Goal: Task Accomplishment & Management: Use online tool/utility

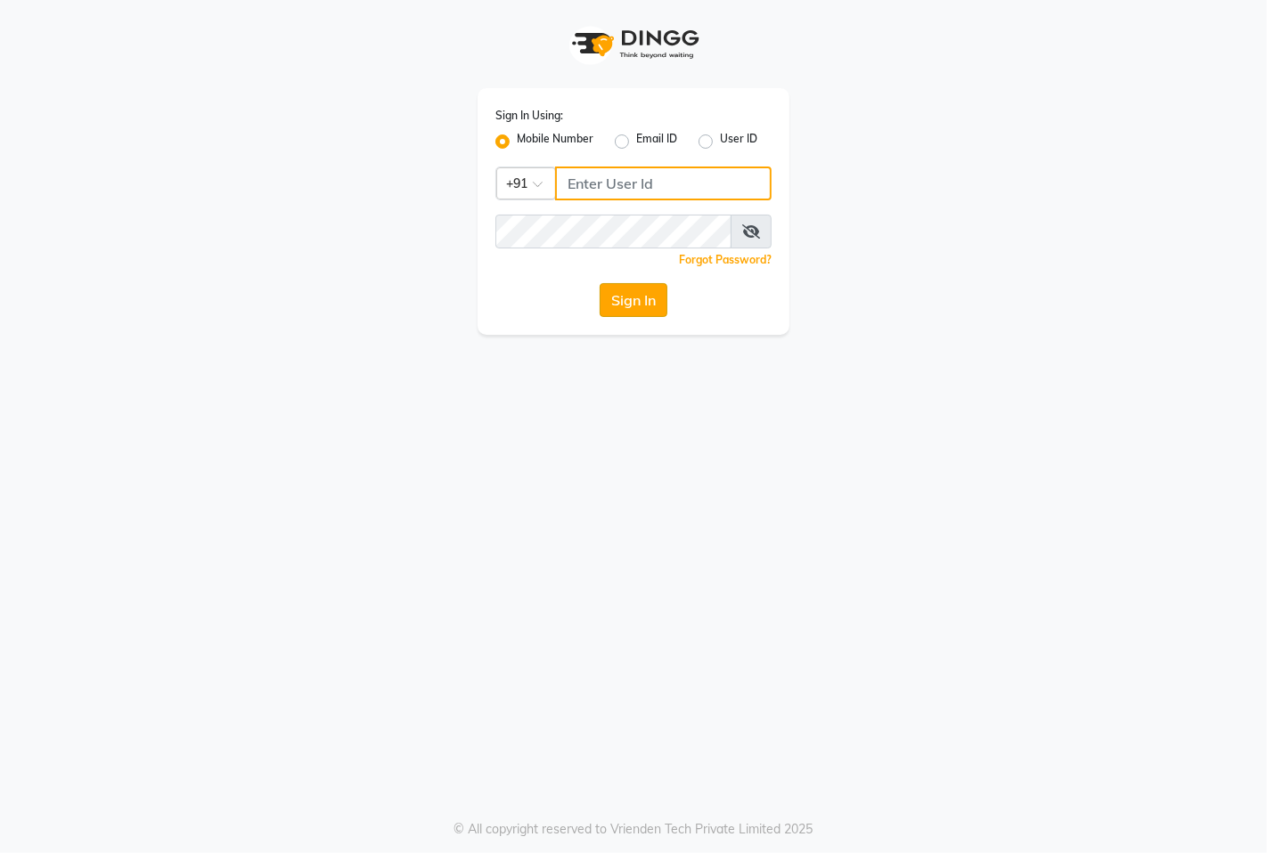
type input "9146515199"
click at [644, 304] on button "Sign In" at bounding box center [633, 300] width 68 height 34
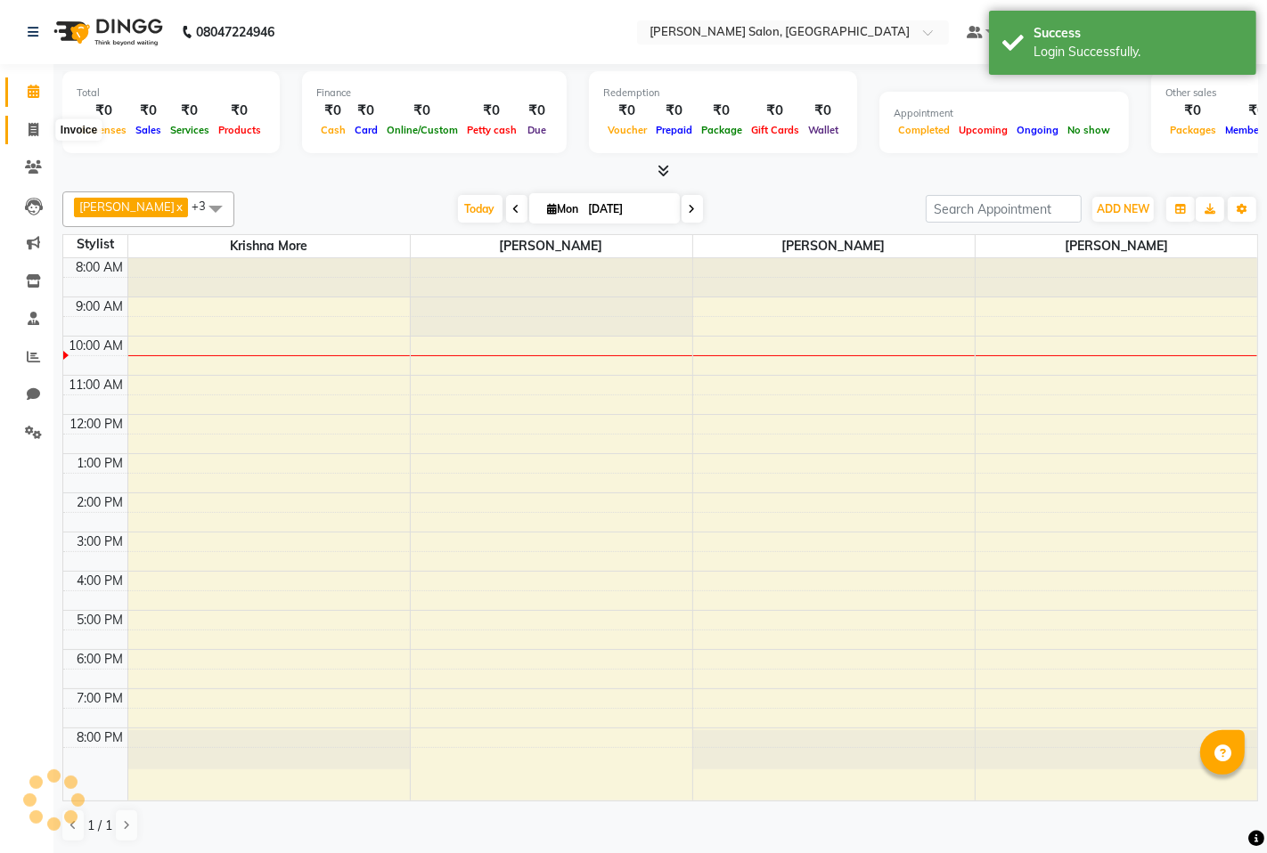
select select "en"
click at [30, 134] on icon at bounding box center [34, 129] width 10 height 13
select select "service"
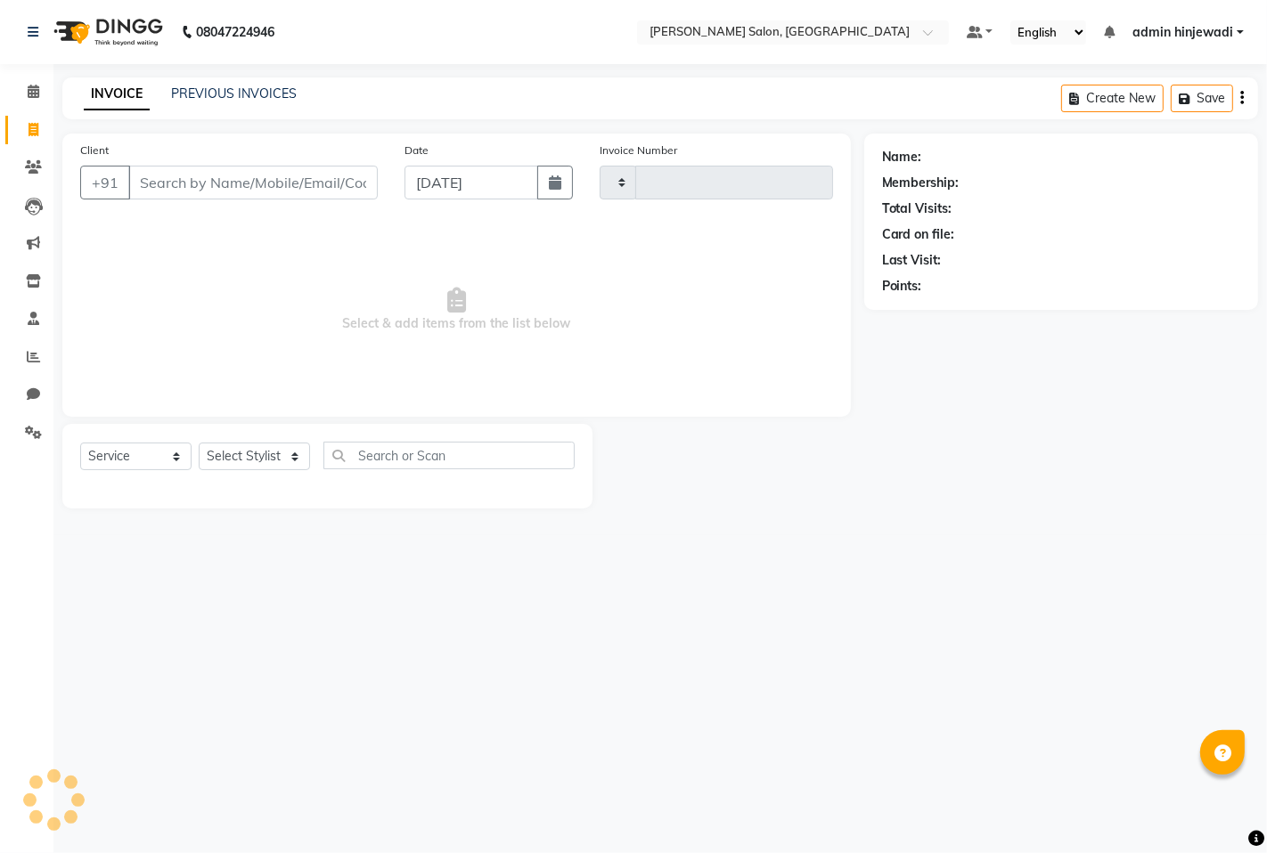
type input "1276"
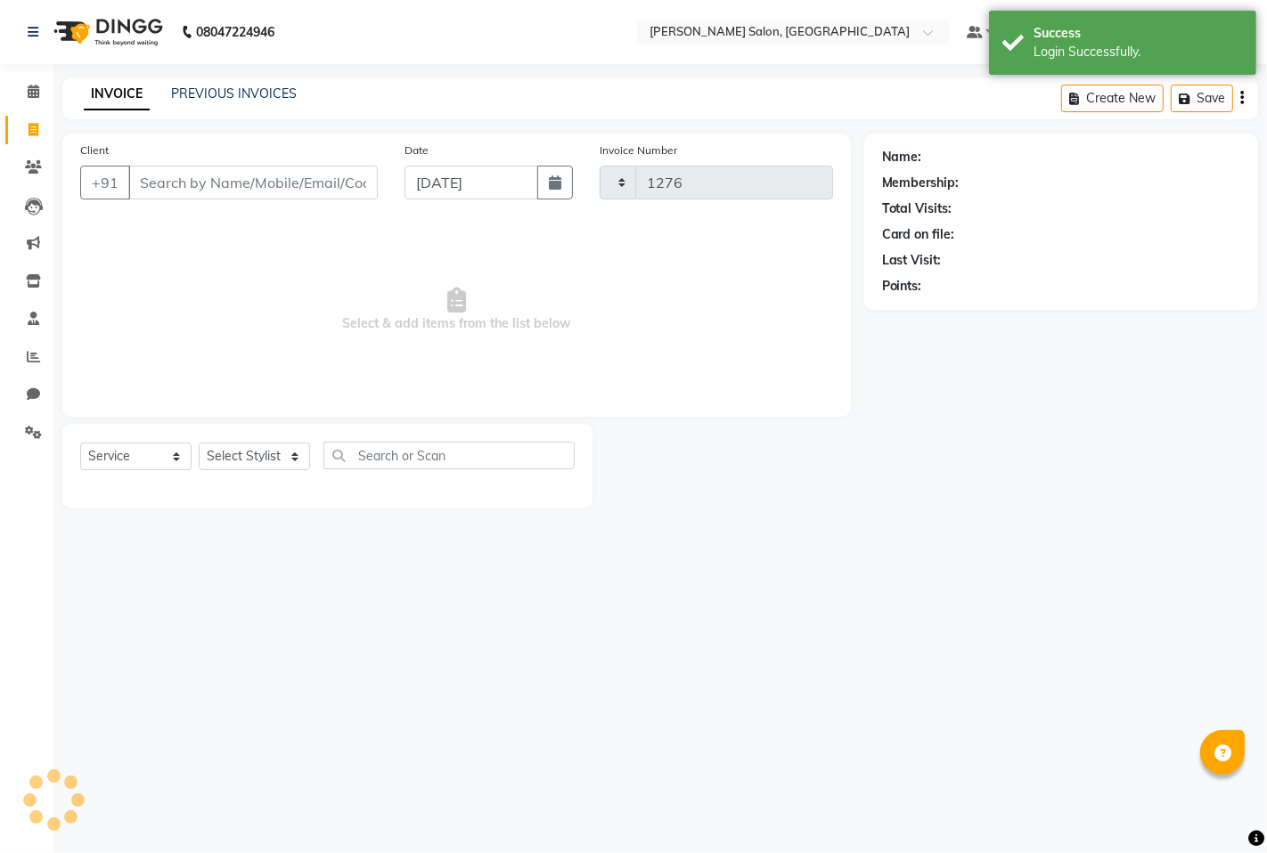
select select "7331"
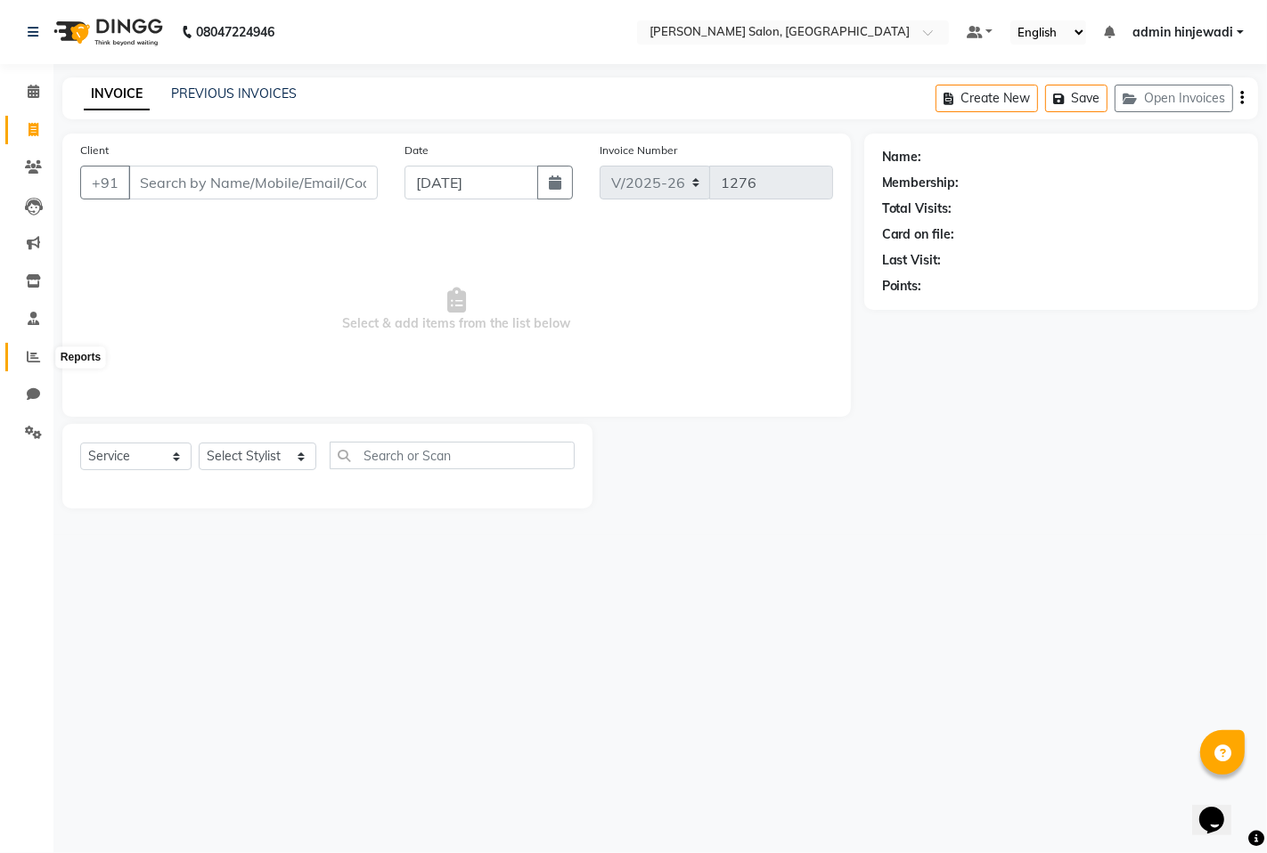
click at [34, 362] on icon at bounding box center [33, 356] width 13 height 13
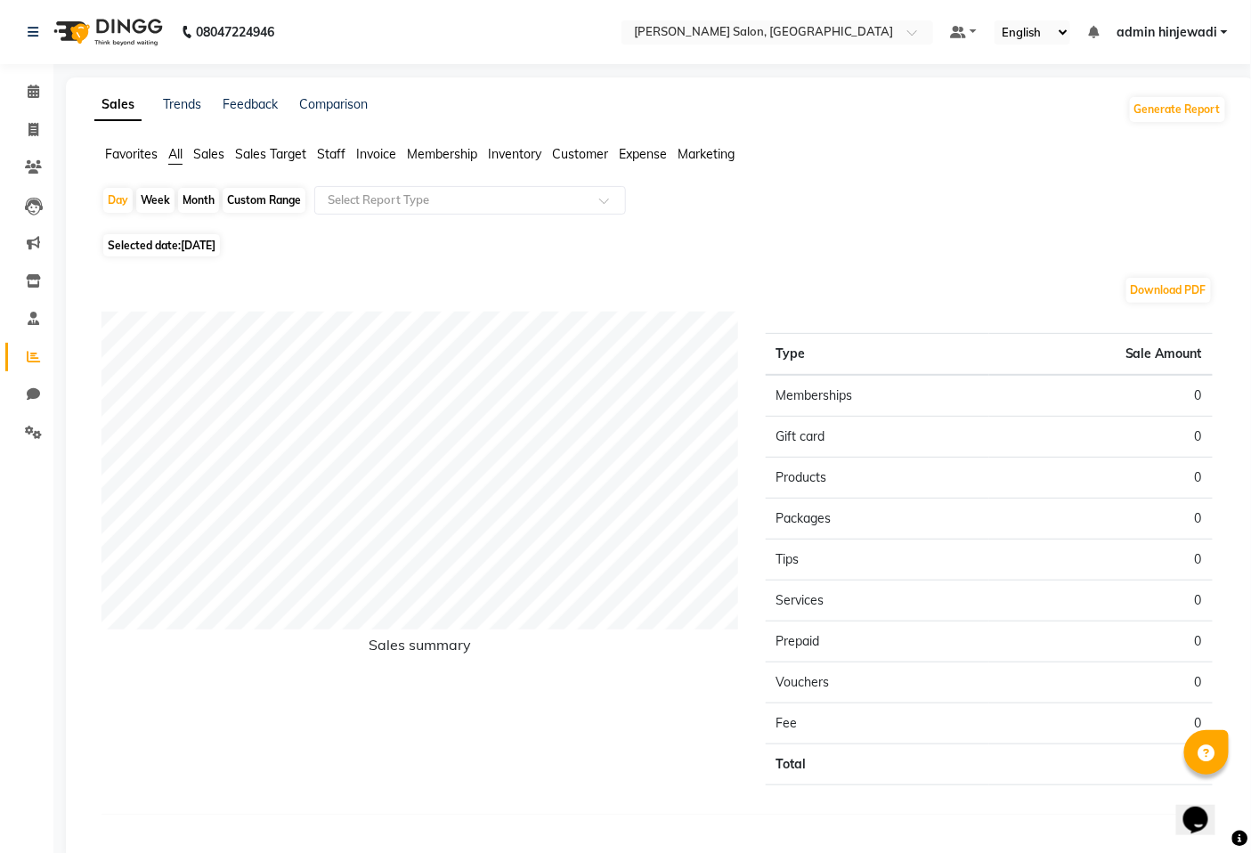
click at [166, 245] on span "Selected date: [DATE]" at bounding box center [161, 245] width 117 height 22
select select "9"
select select "2025"
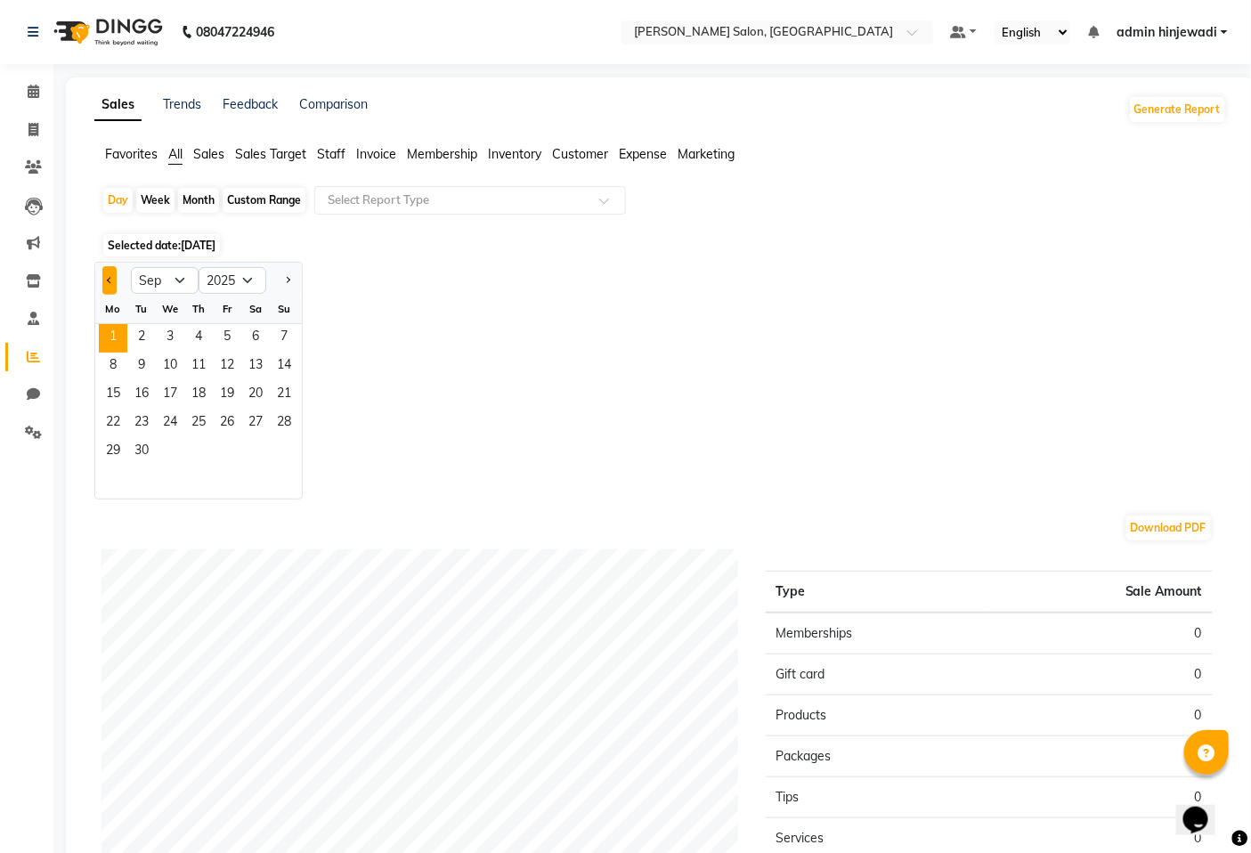
click at [110, 279] on span "Previous month" at bounding box center [110, 279] width 6 height 6
select select "8"
click at [286, 457] on span "31" at bounding box center [284, 452] width 29 height 29
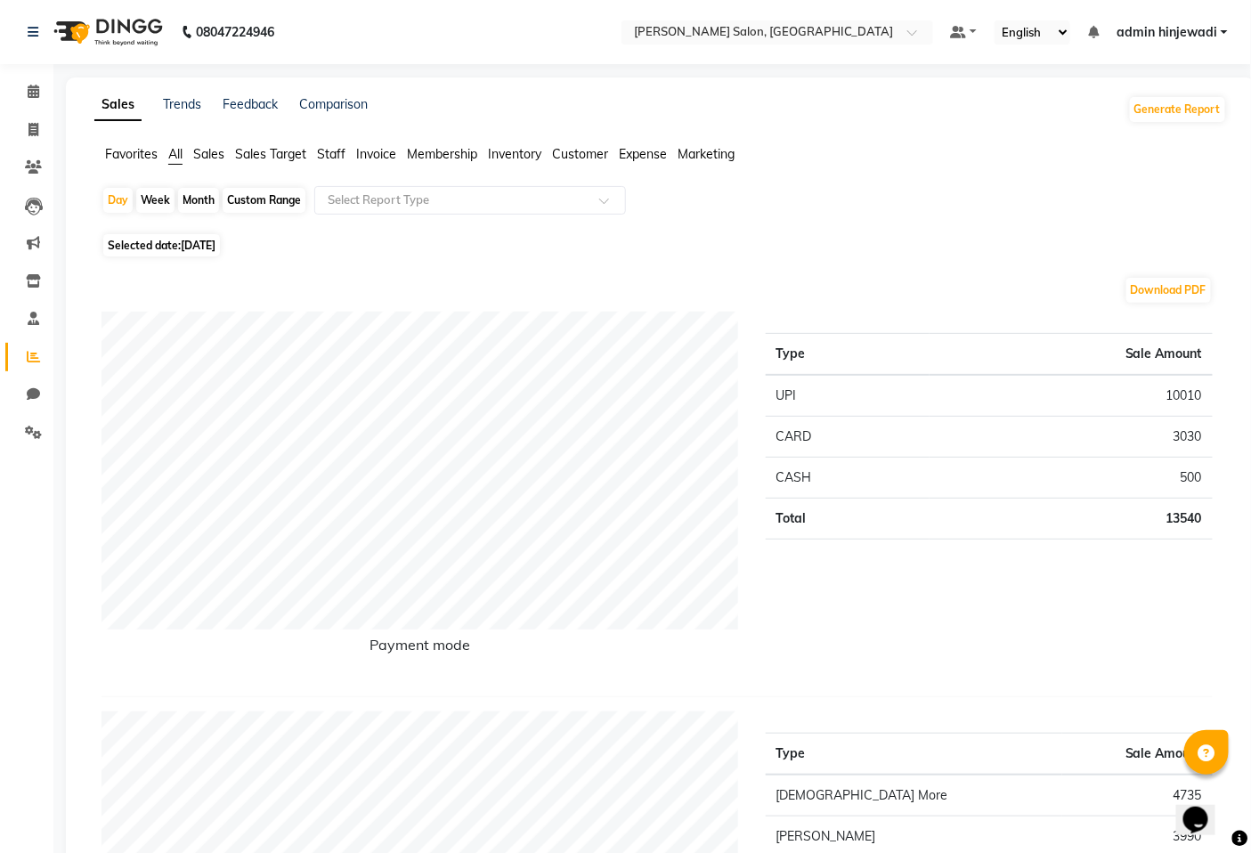
click at [367, 150] on span "Invoice" at bounding box center [376, 154] width 40 height 16
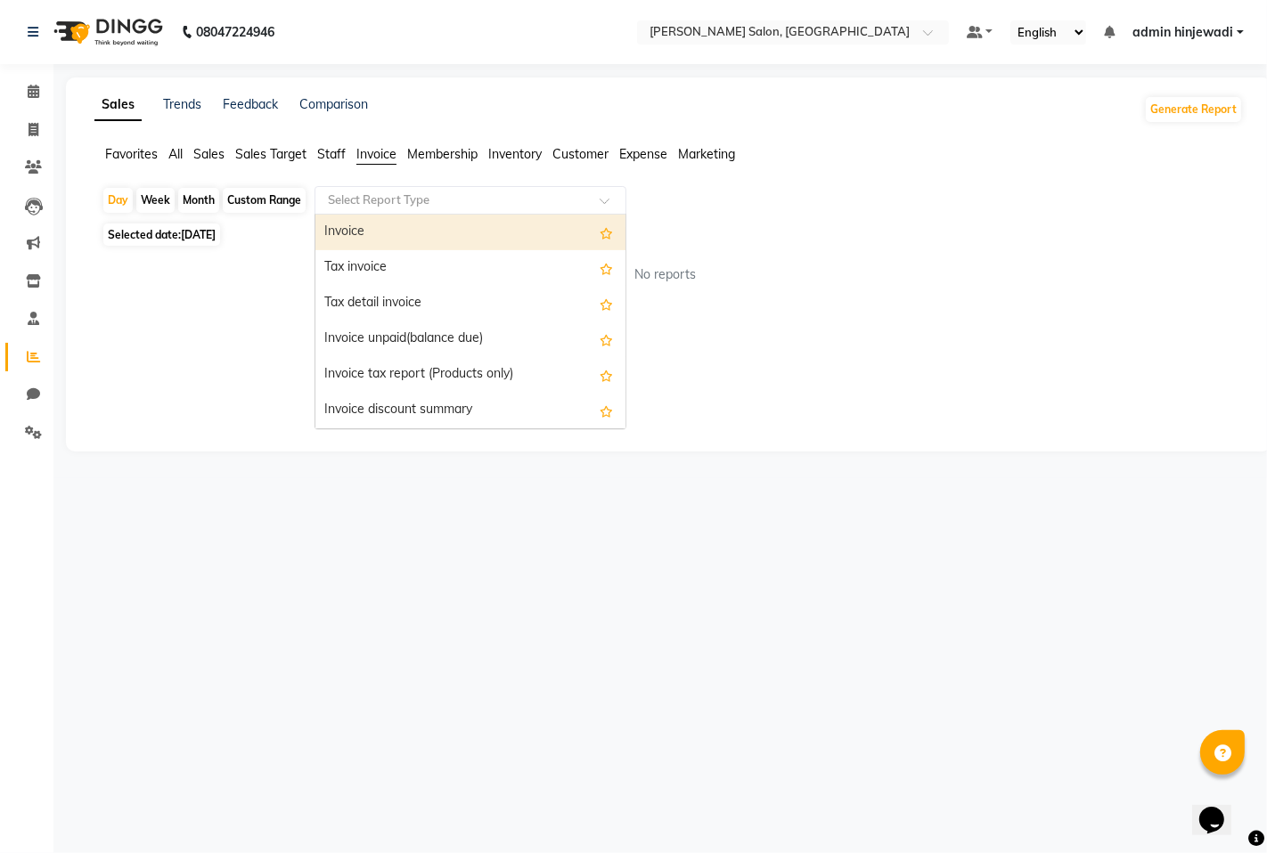
click at [405, 206] on input "text" at bounding box center [452, 201] width 257 height 18
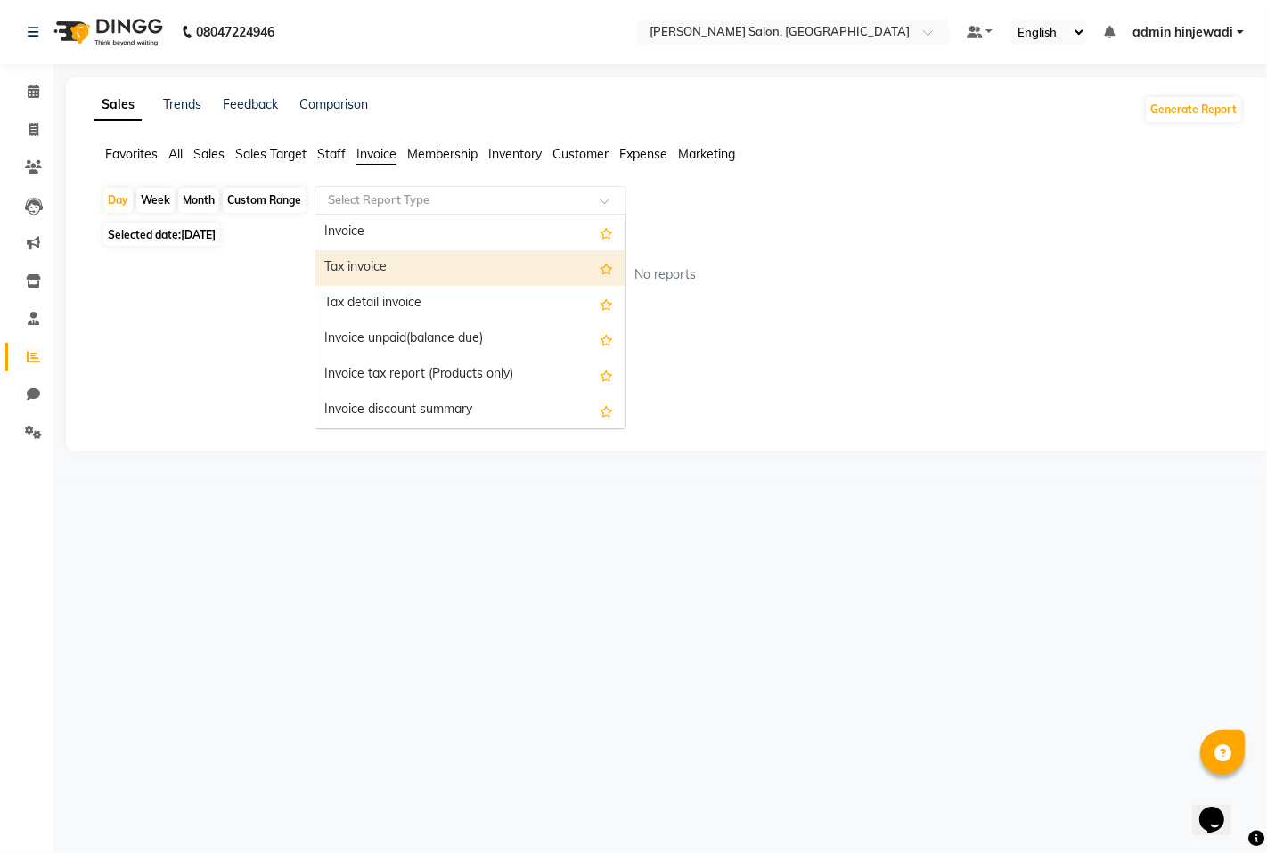
click at [423, 264] on div "Tax invoice" at bounding box center [470, 268] width 310 height 36
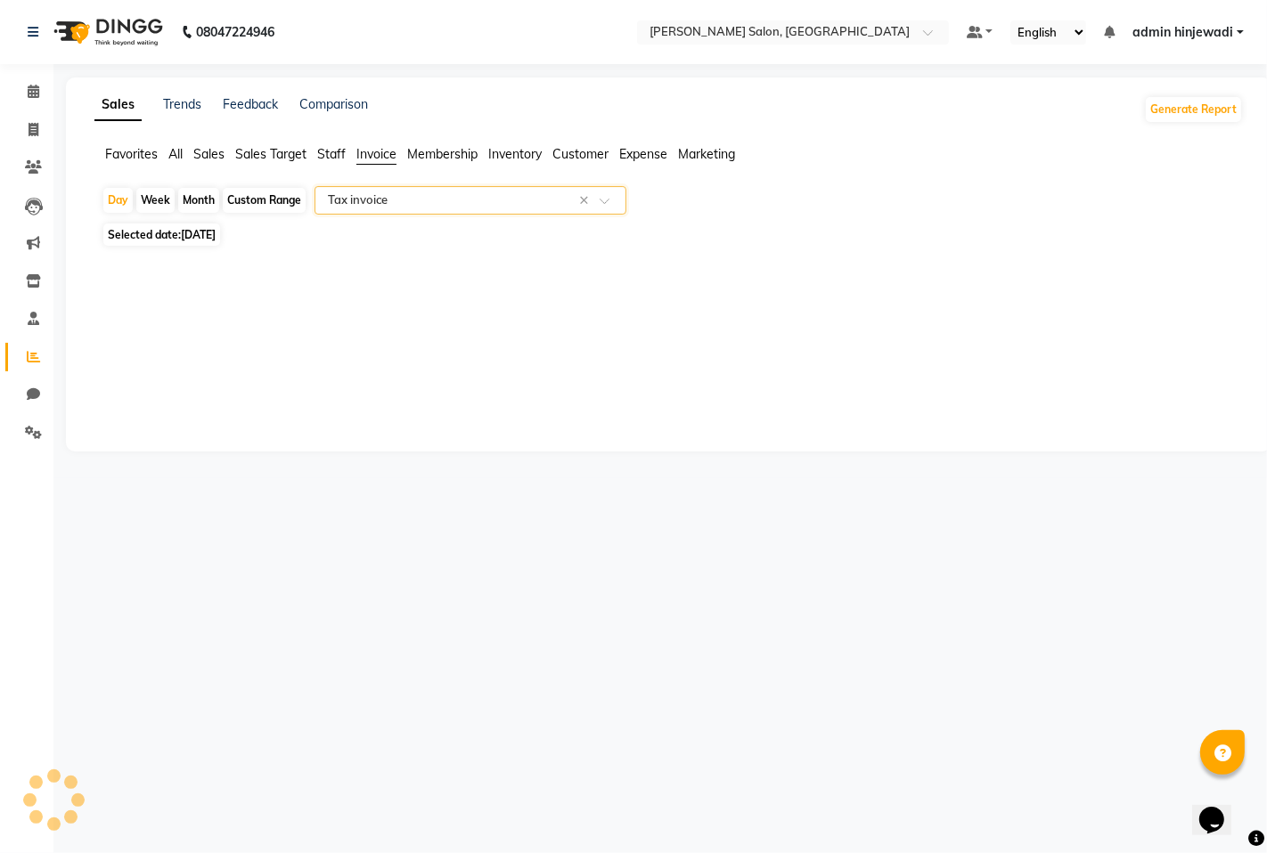
select select "full_report"
select select "pdf"
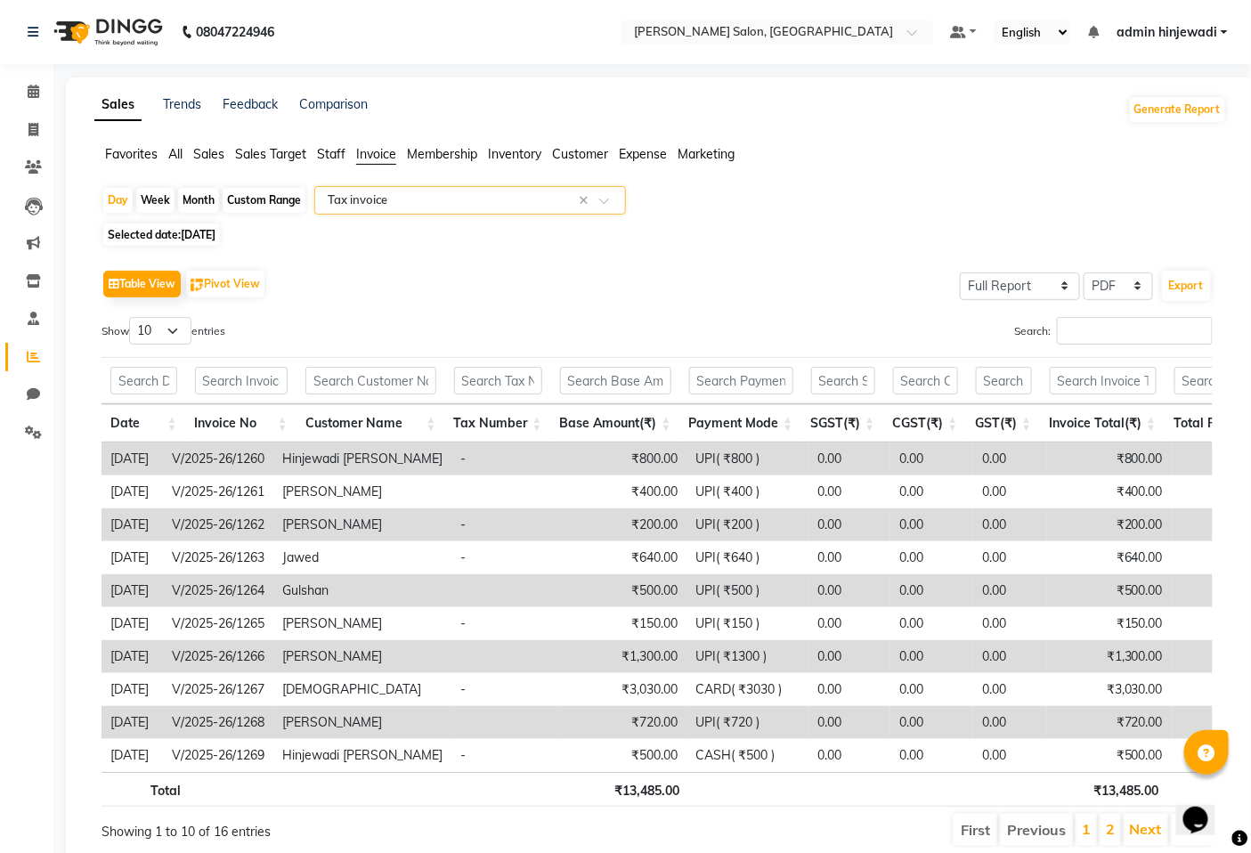
click at [612, 207] on span at bounding box center [610, 206] width 22 height 18
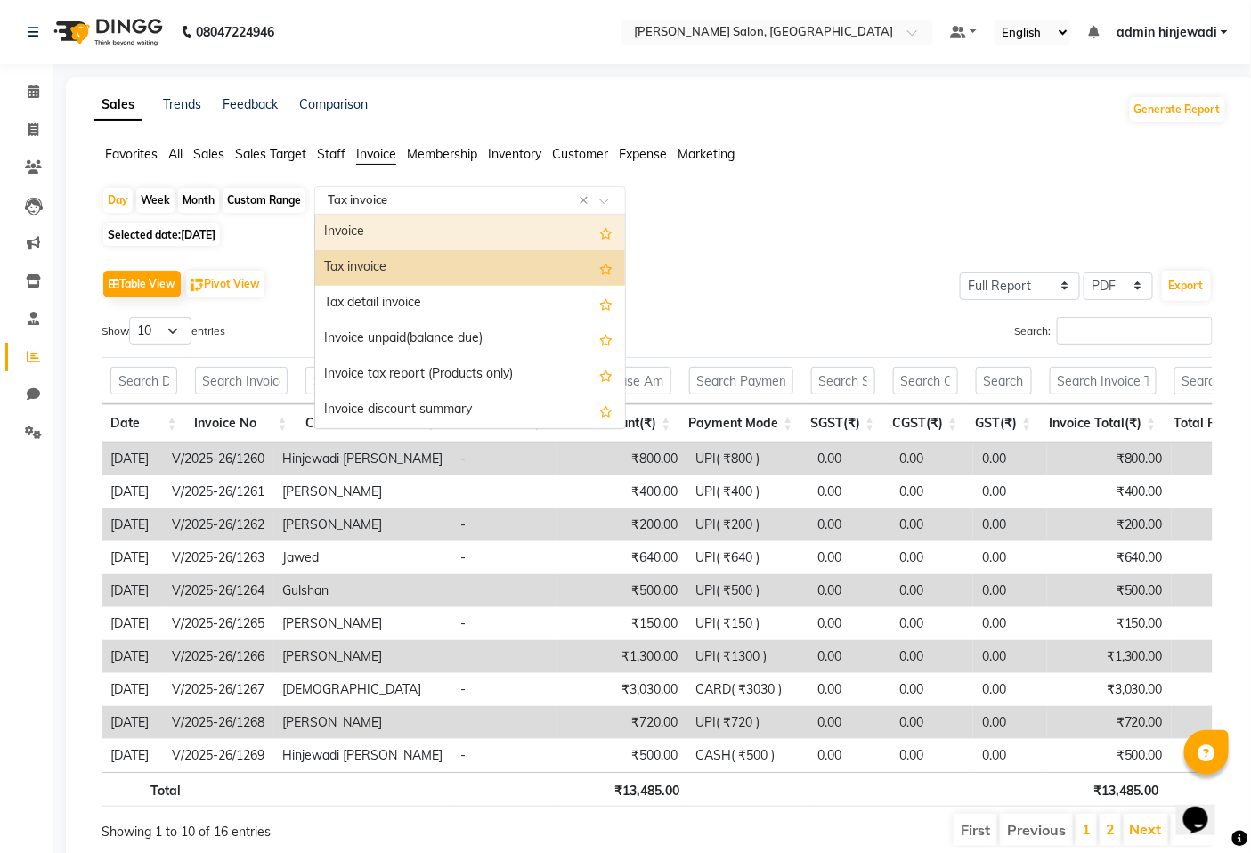
click at [544, 237] on div "Invoice" at bounding box center [470, 233] width 310 height 36
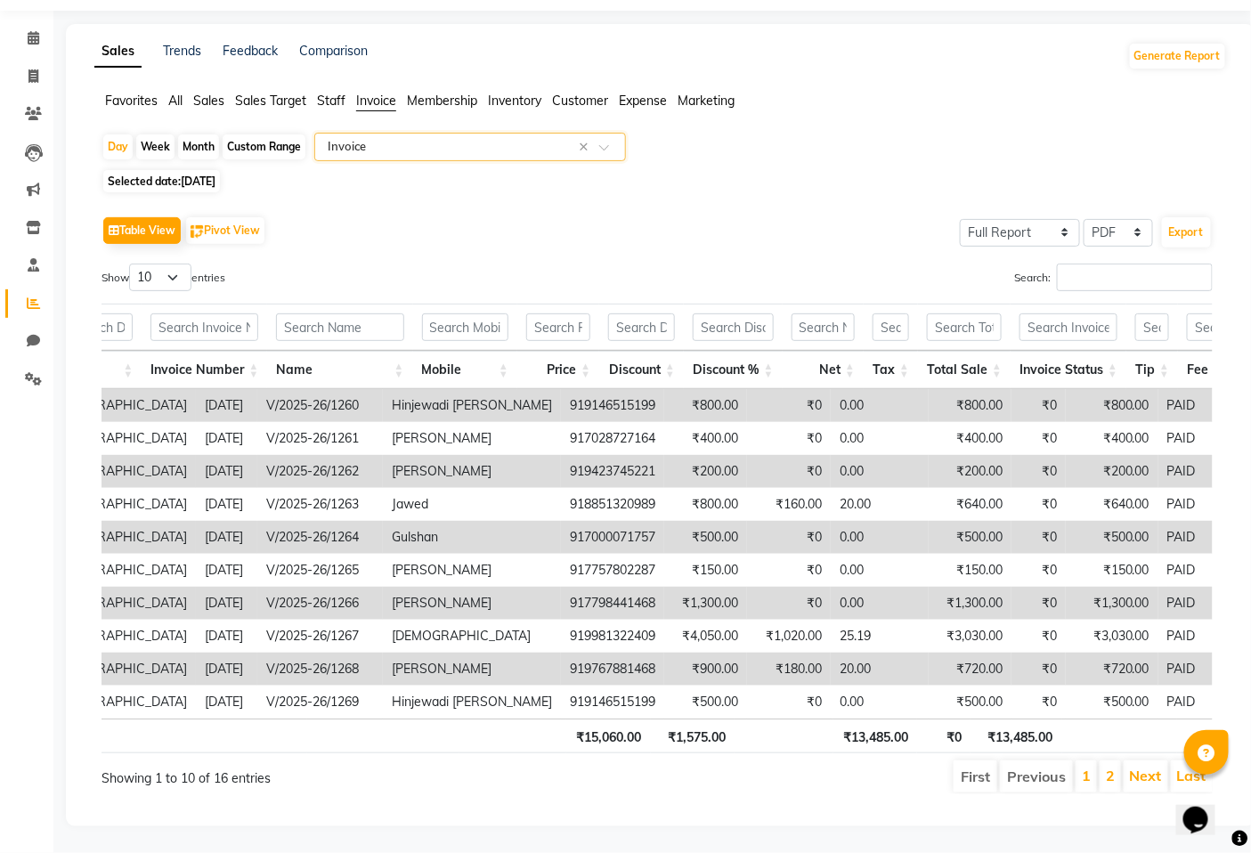
scroll to position [0, 198]
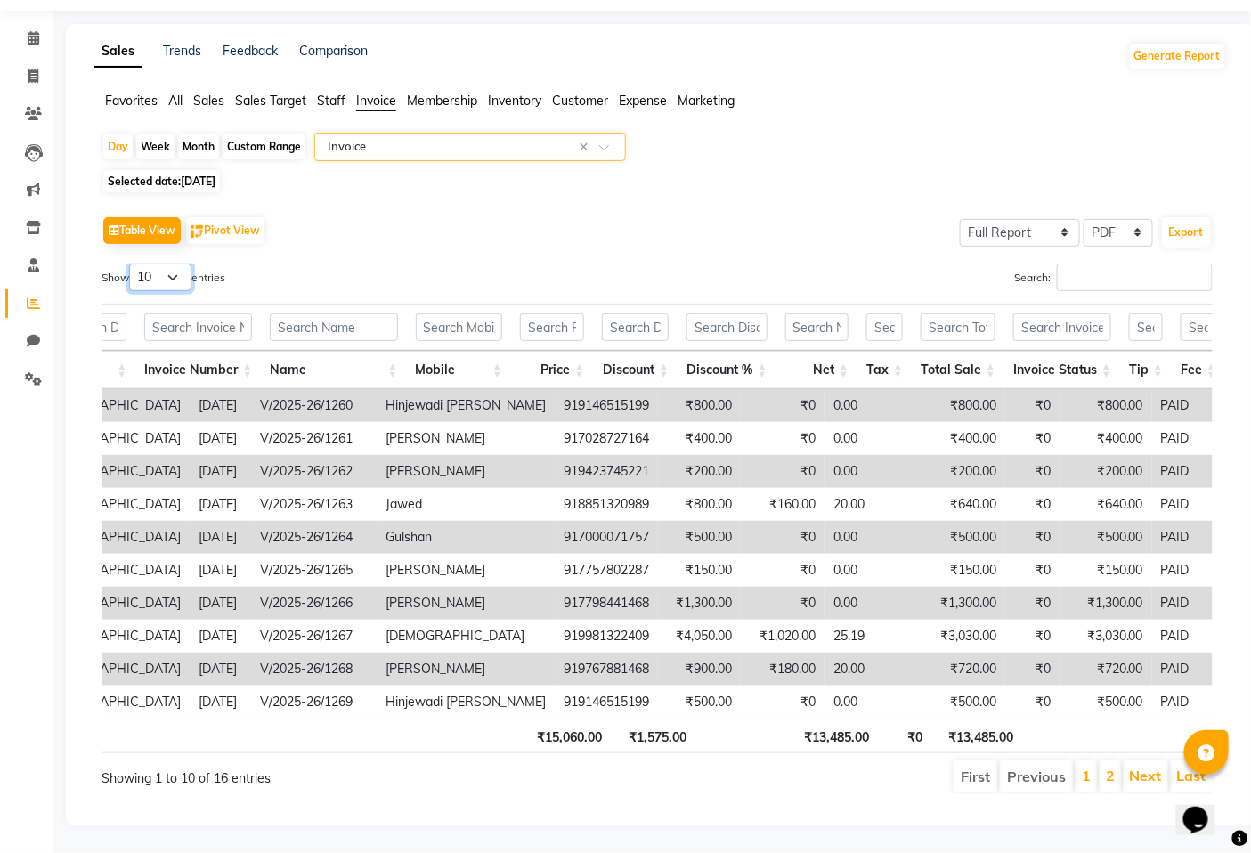
click at [172, 264] on select "10 25 50 100" at bounding box center [160, 278] width 62 height 28
select select "100"
click at [132, 264] on select "10 25 50 100" at bounding box center [160, 278] width 62 height 28
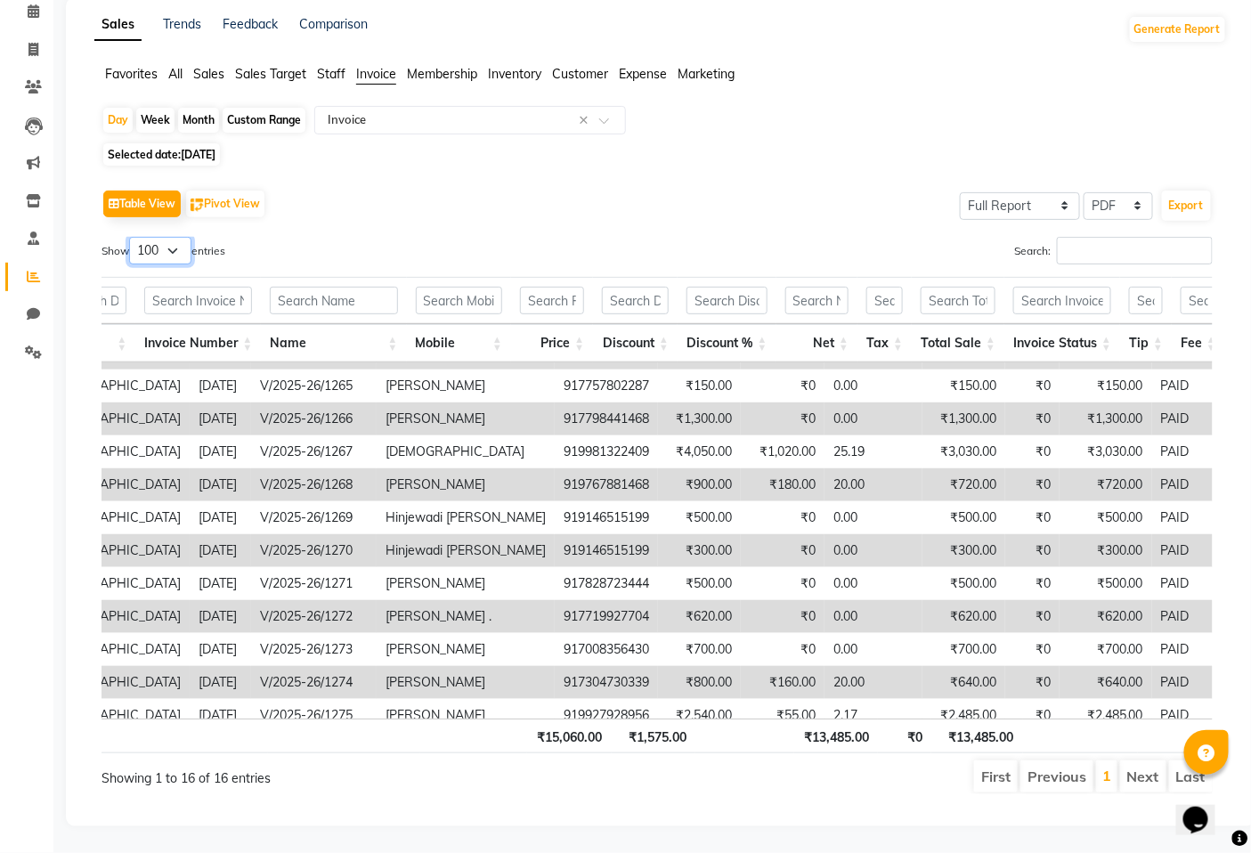
scroll to position [184, 198]
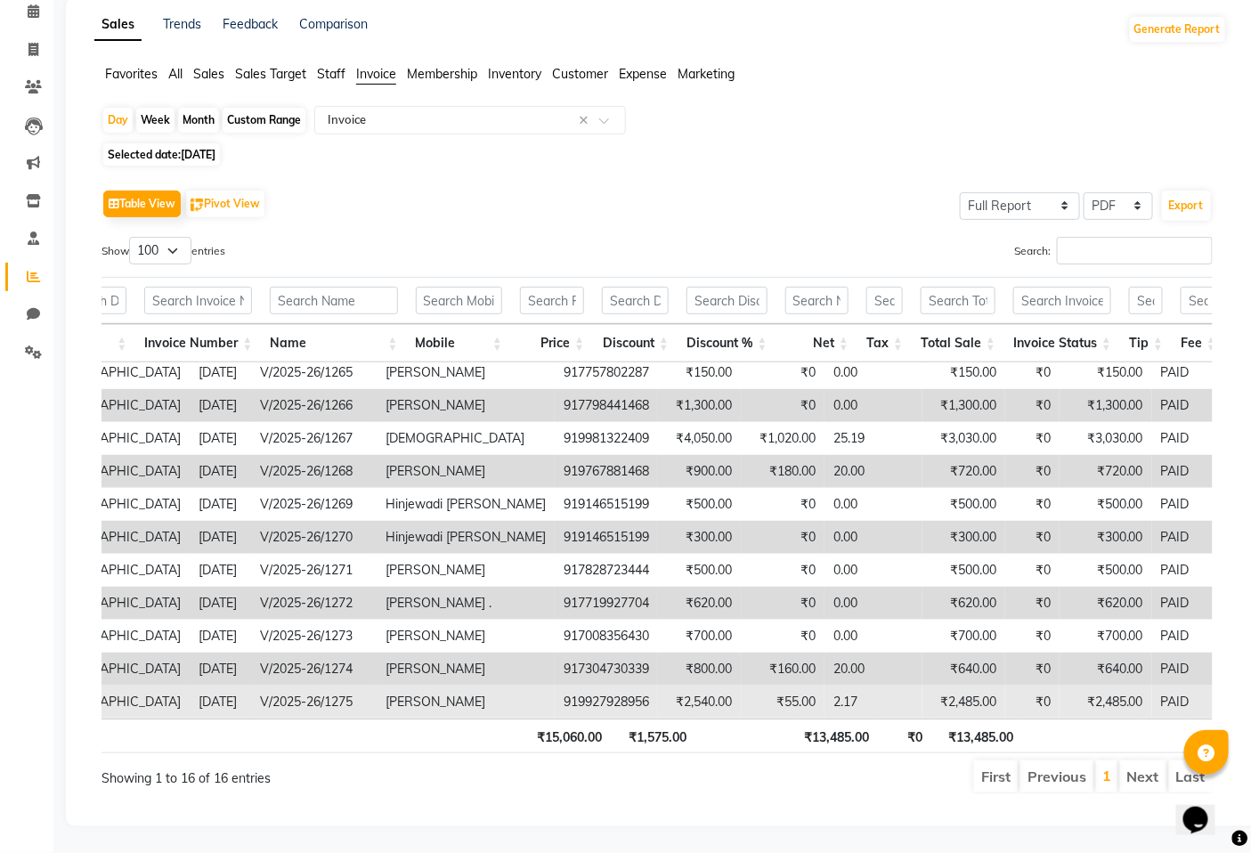
click at [1006, 692] on td "₹0" at bounding box center [1033, 702] width 54 height 33
click at [1060, 688] on td "₹2,485.00" at bounding box center [1106, 702] width 93 height 33
click at [377, 686] on td "[PERSON_NAME]" at bounding box center [466, 702] width 178 height 33
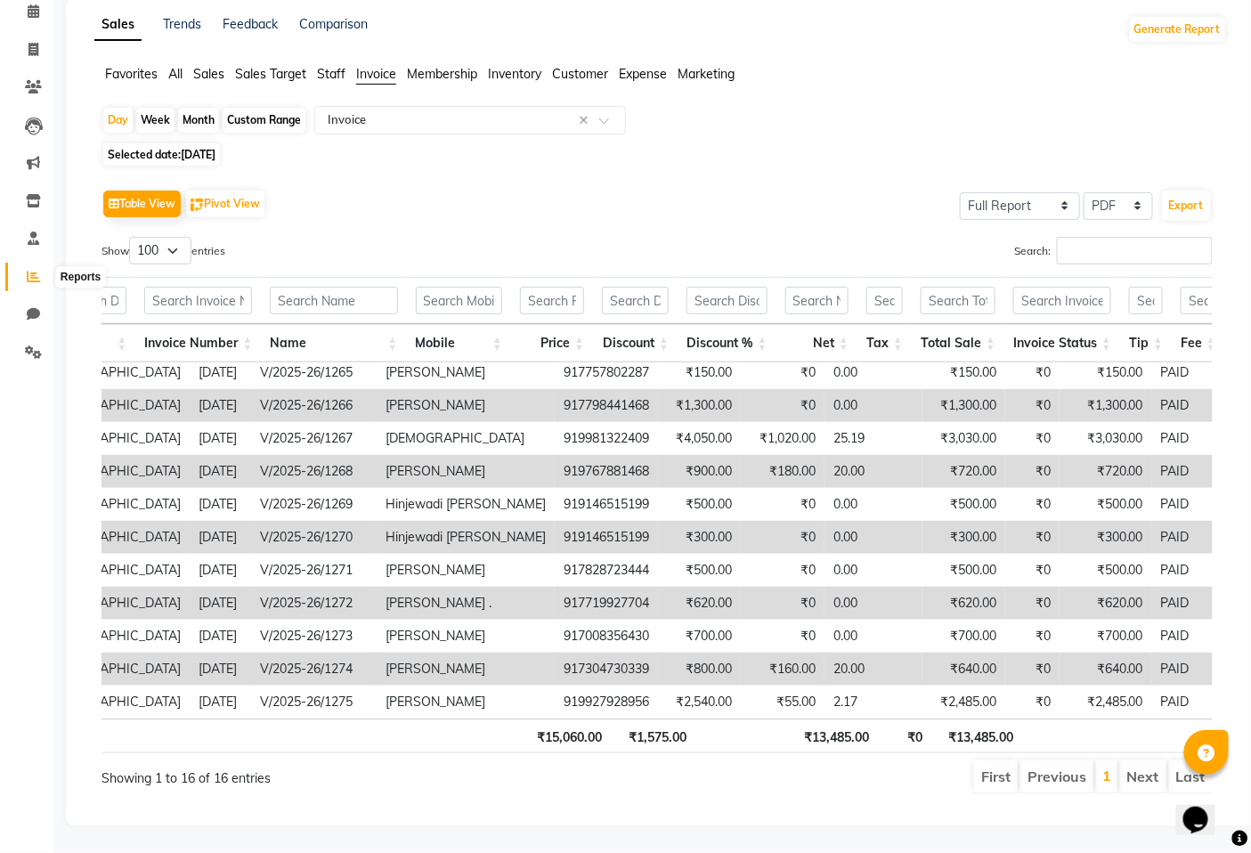
click at [29, 270] on icon at bounding box center [33, 276] width 13 height 13
click at [333, 76] on span "Staff" at bounding box center [331, 74] width 29 height 16
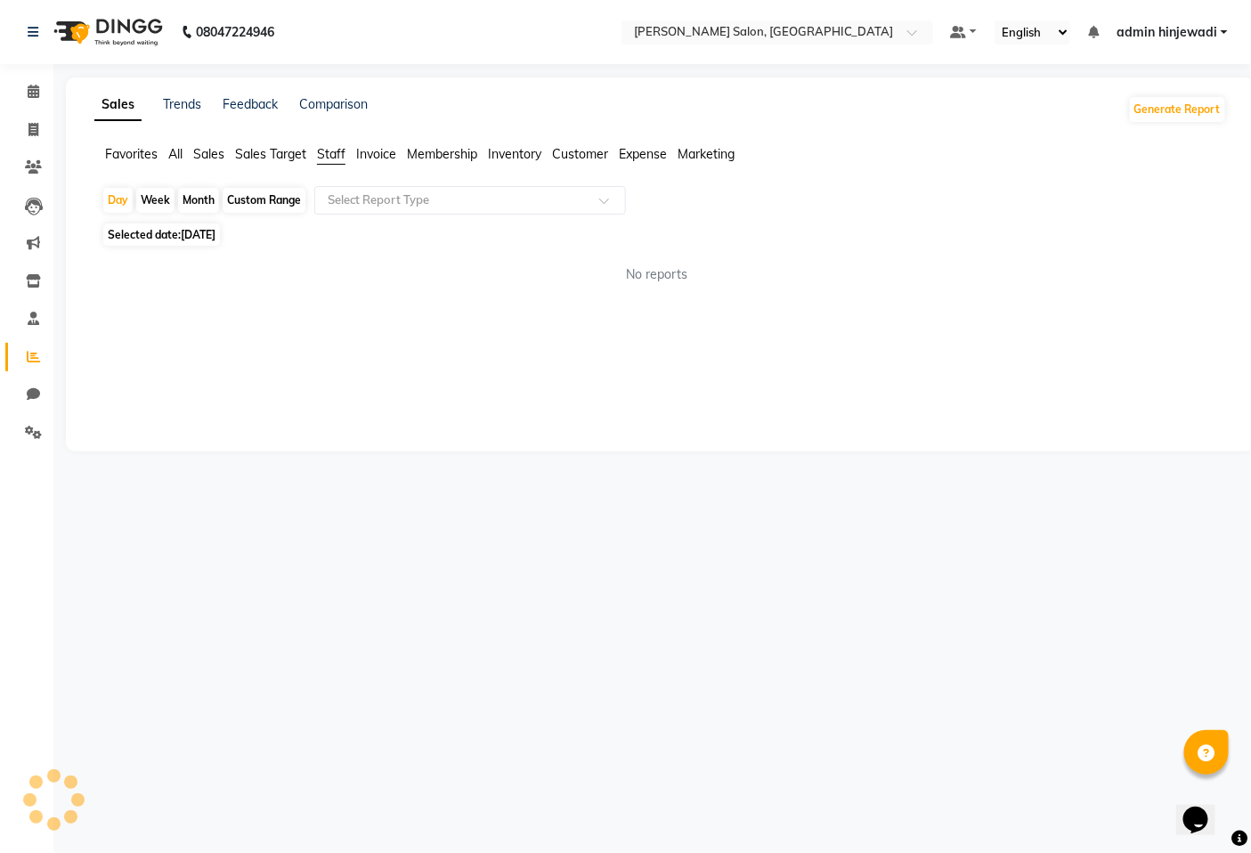
scroll to position [0, 0]
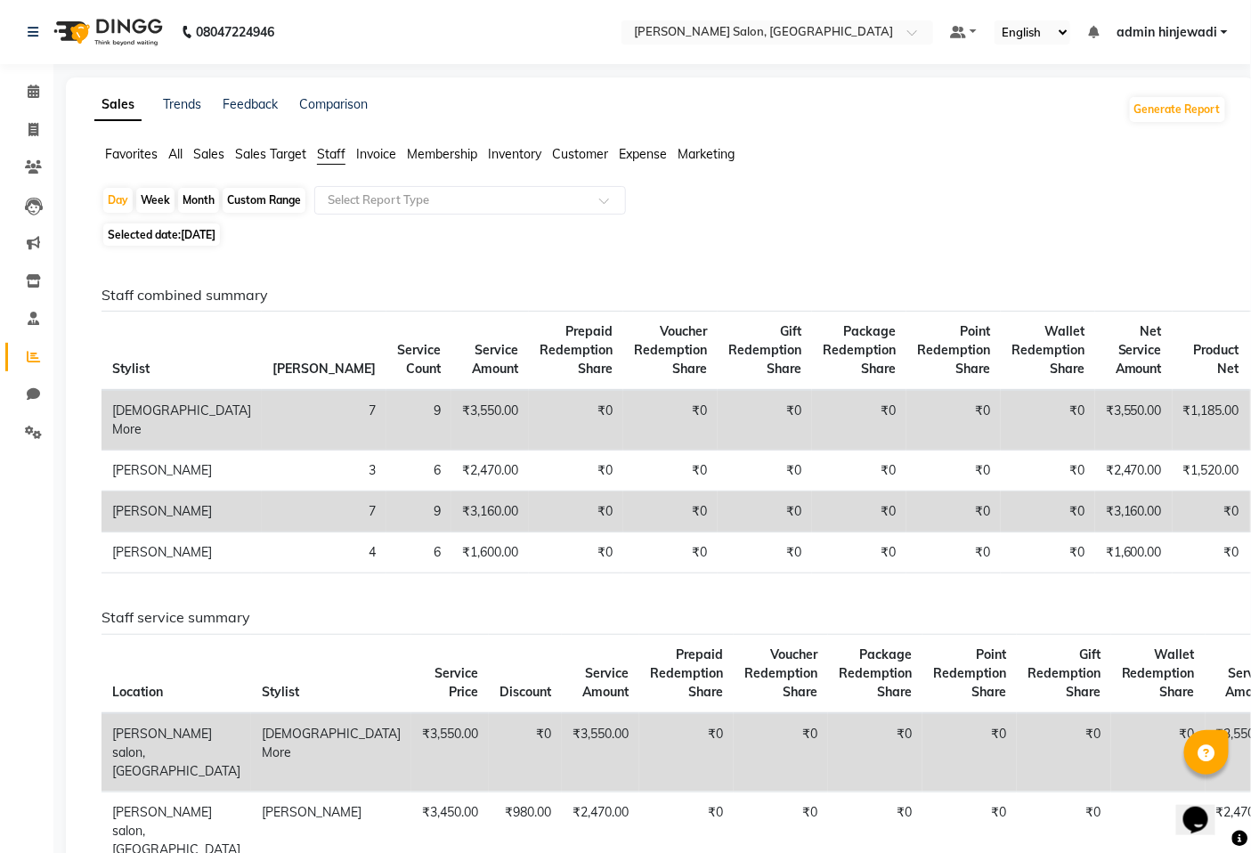
click at [183, 237] on span "[DATE]" at bounding box center [198, 234] width 35 height 13
select select "8"
select select "2025"
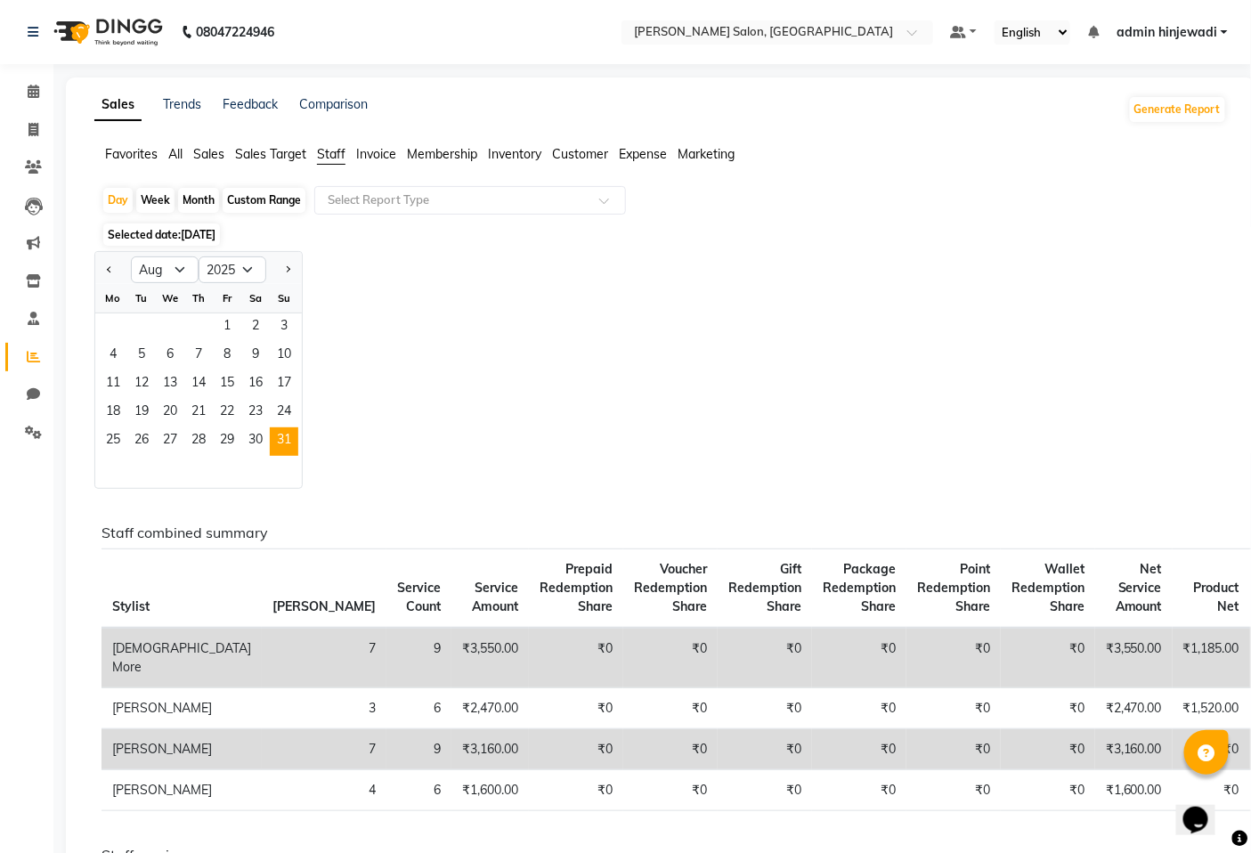
click at [197, 198] on div "Month" at bounding box center [198, 200] width 41 height 25
select select "8"
select select "2025"
click at [153, 363] on span "5" at bounding box center [141, 356] width 29 height 29
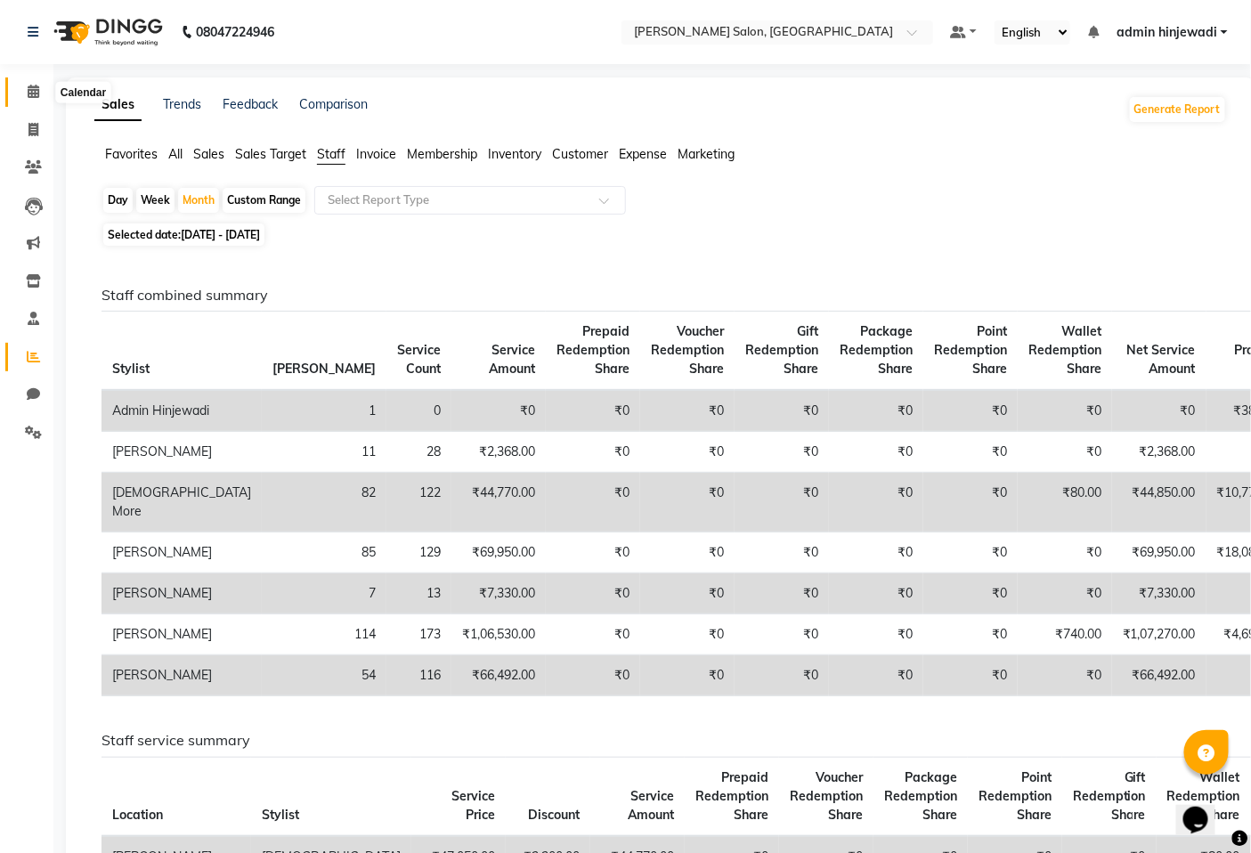
click at [37, 94] on icon at bounding box center [34, 91] width 12 height 13
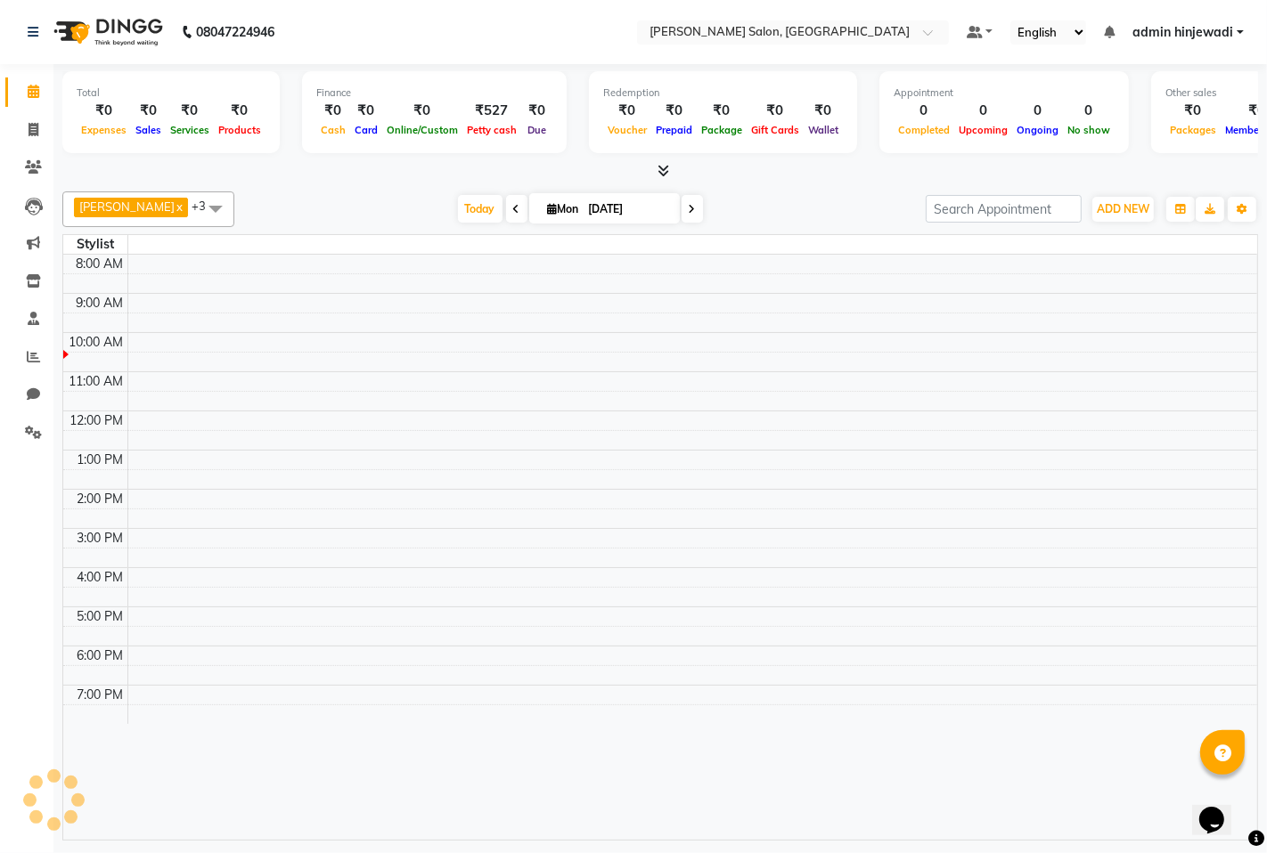
click at [32, 111] on li "Invoice" at bounding box center [26, 130] width 53 height 38
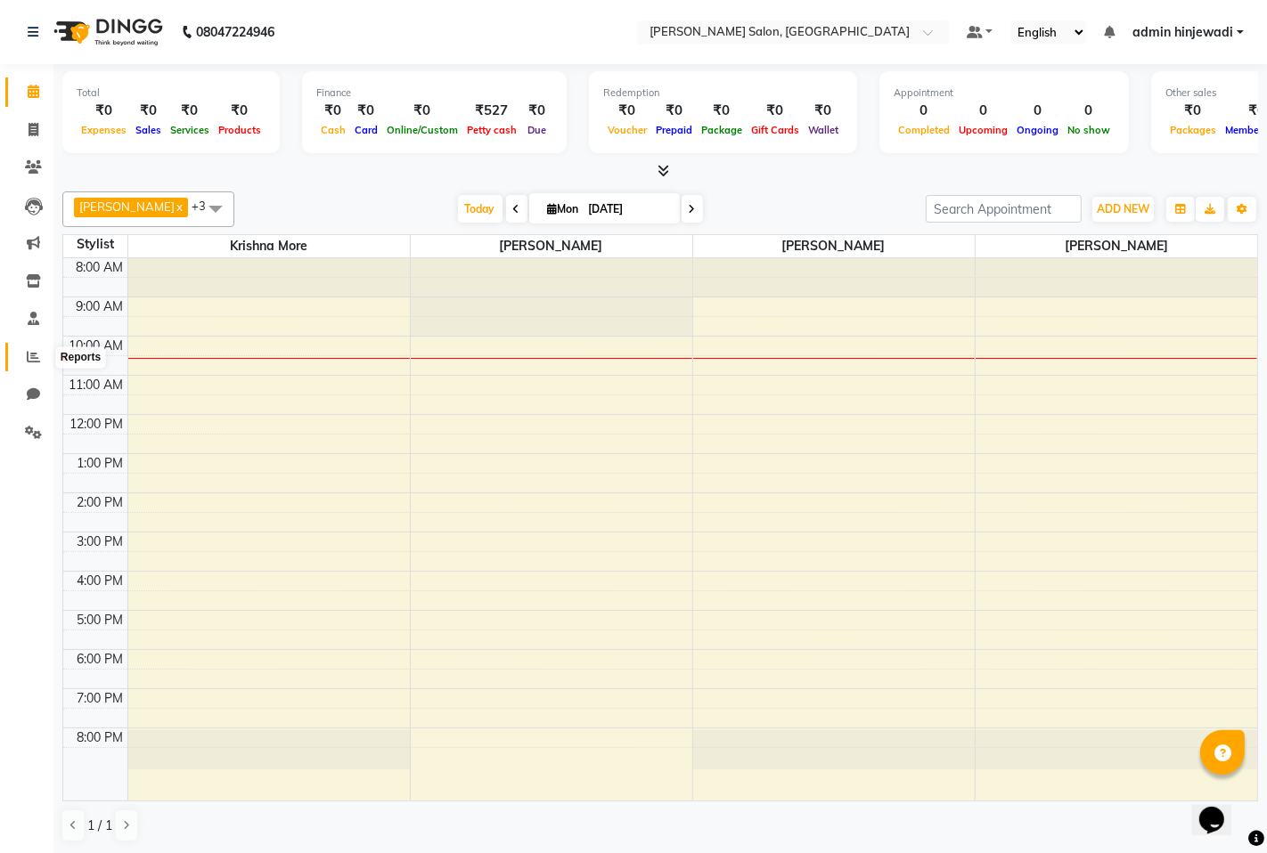
click at [43, 363] on span at bounding box center [33, 357] width 31 height 20
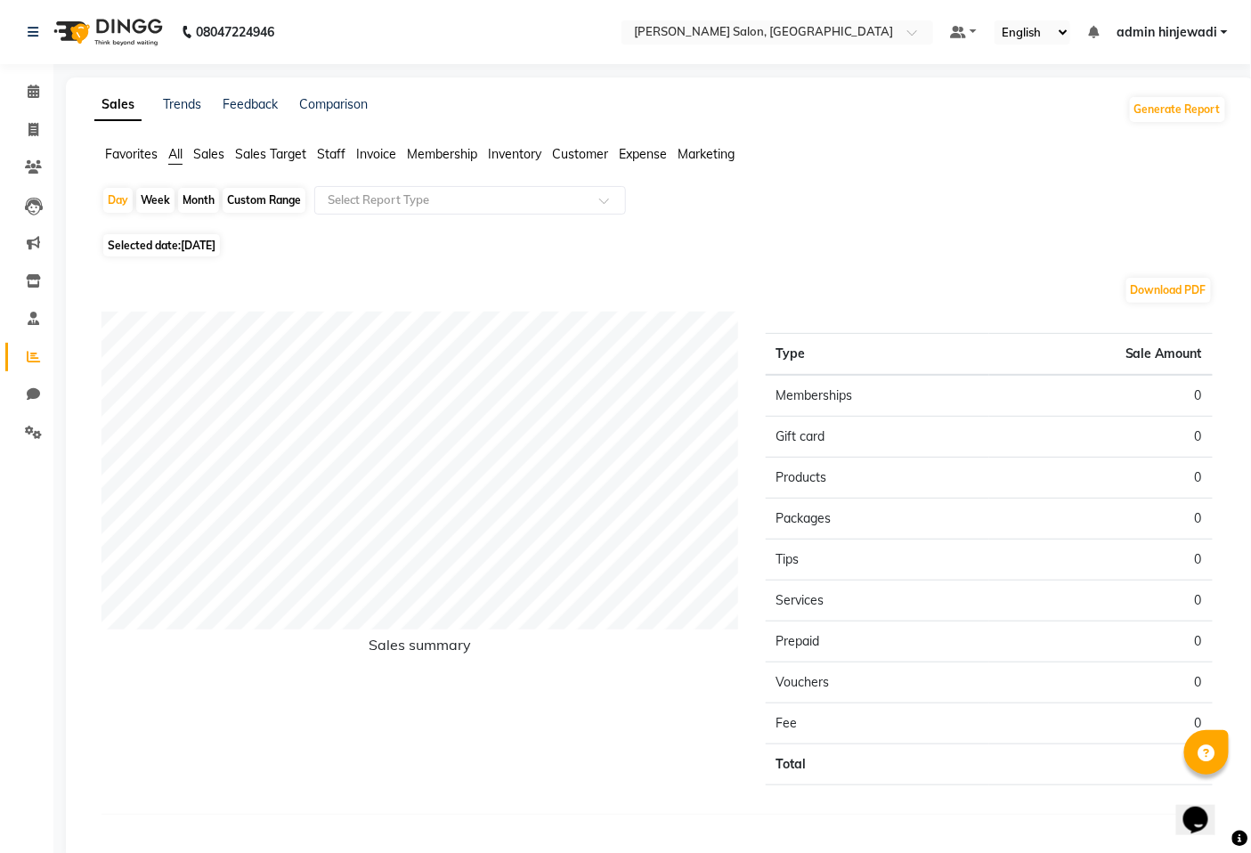
click at [367, 154] on span "Invoice" at bounding box center [376, 154] width 40 height 16
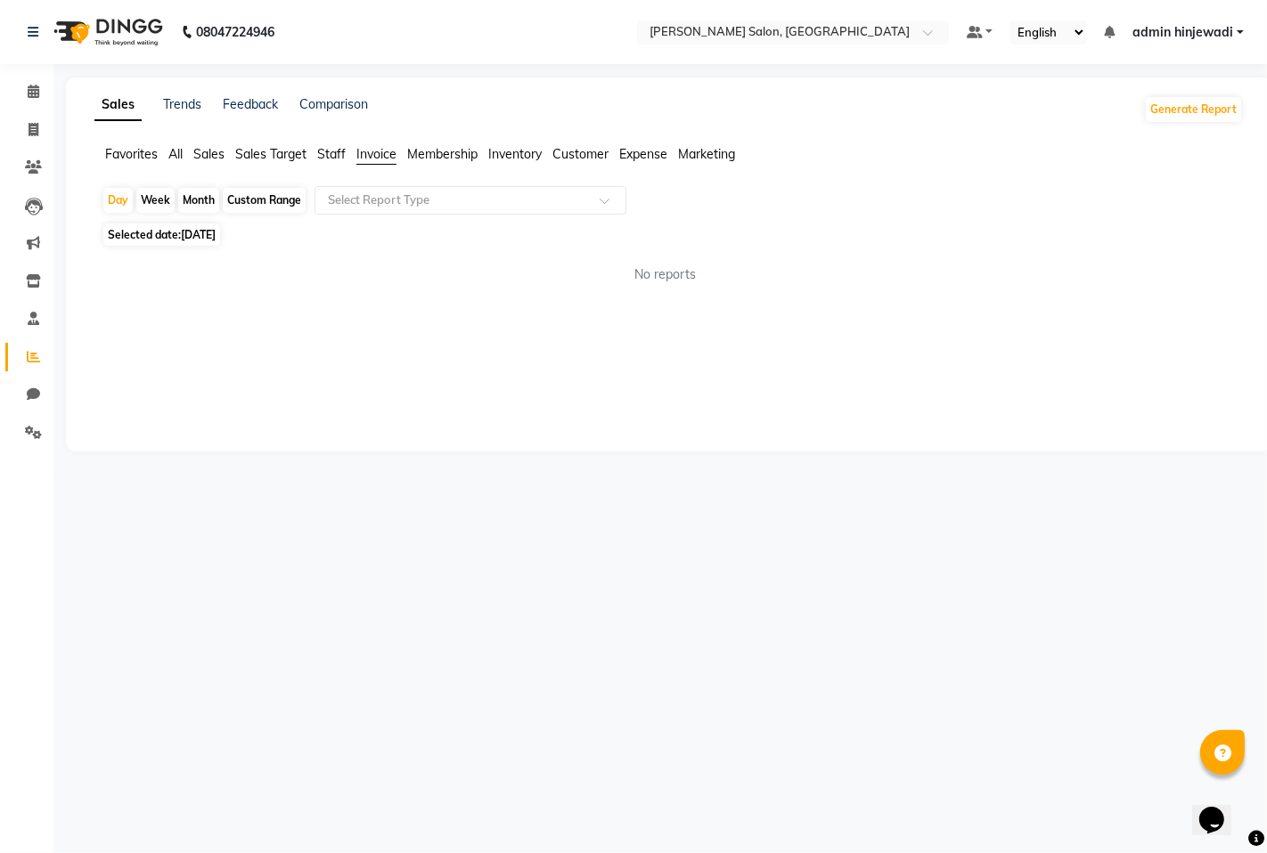
click at [178, 232] on span "Selected date: [DATE]" at bounding box center [161, 235] width 117 height 22
select select "9"
select select "2025"
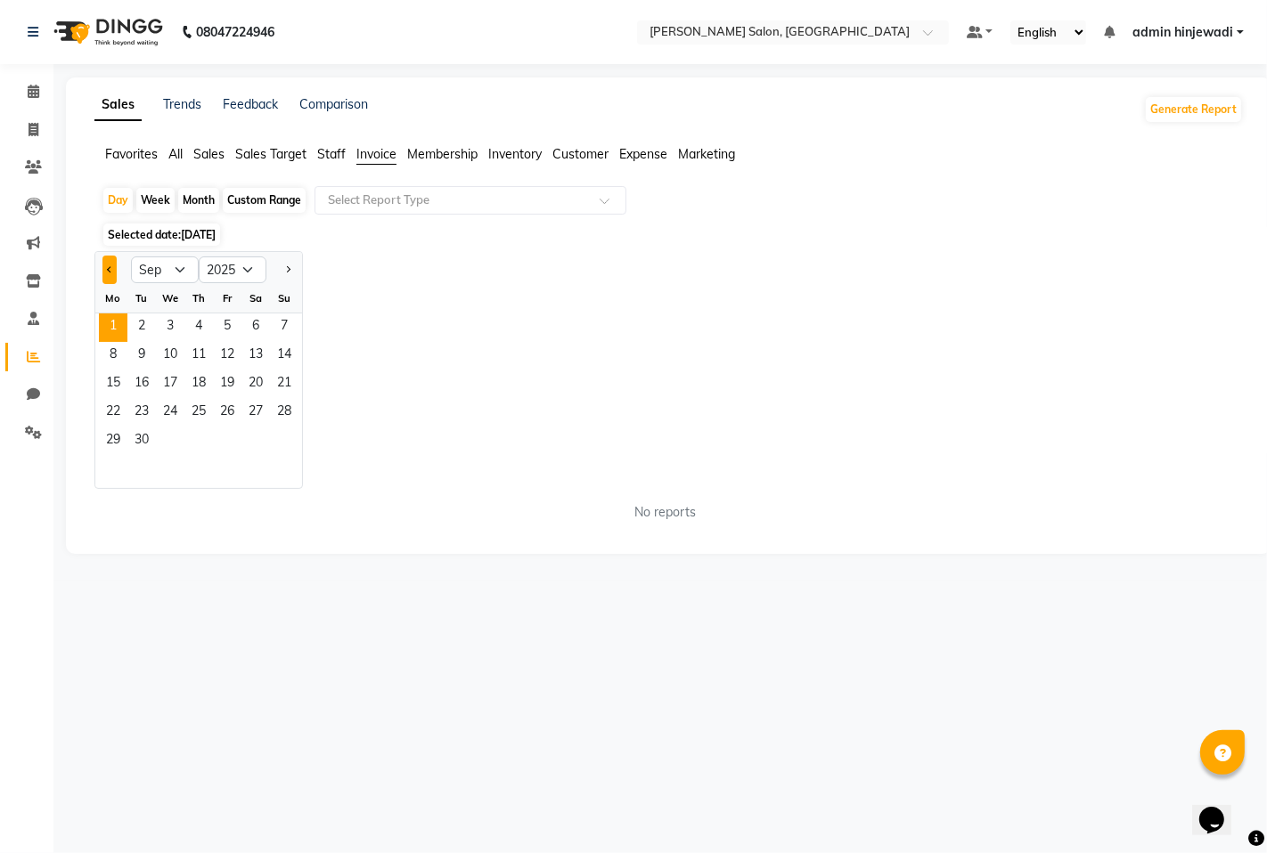
click at [108, 272] on button "Previous month" at bounding box center [109, 270] width 14 height 29
select select "8"
click at [285, 450] on span "31" at bounding box center [284, 442] width 29 height 29
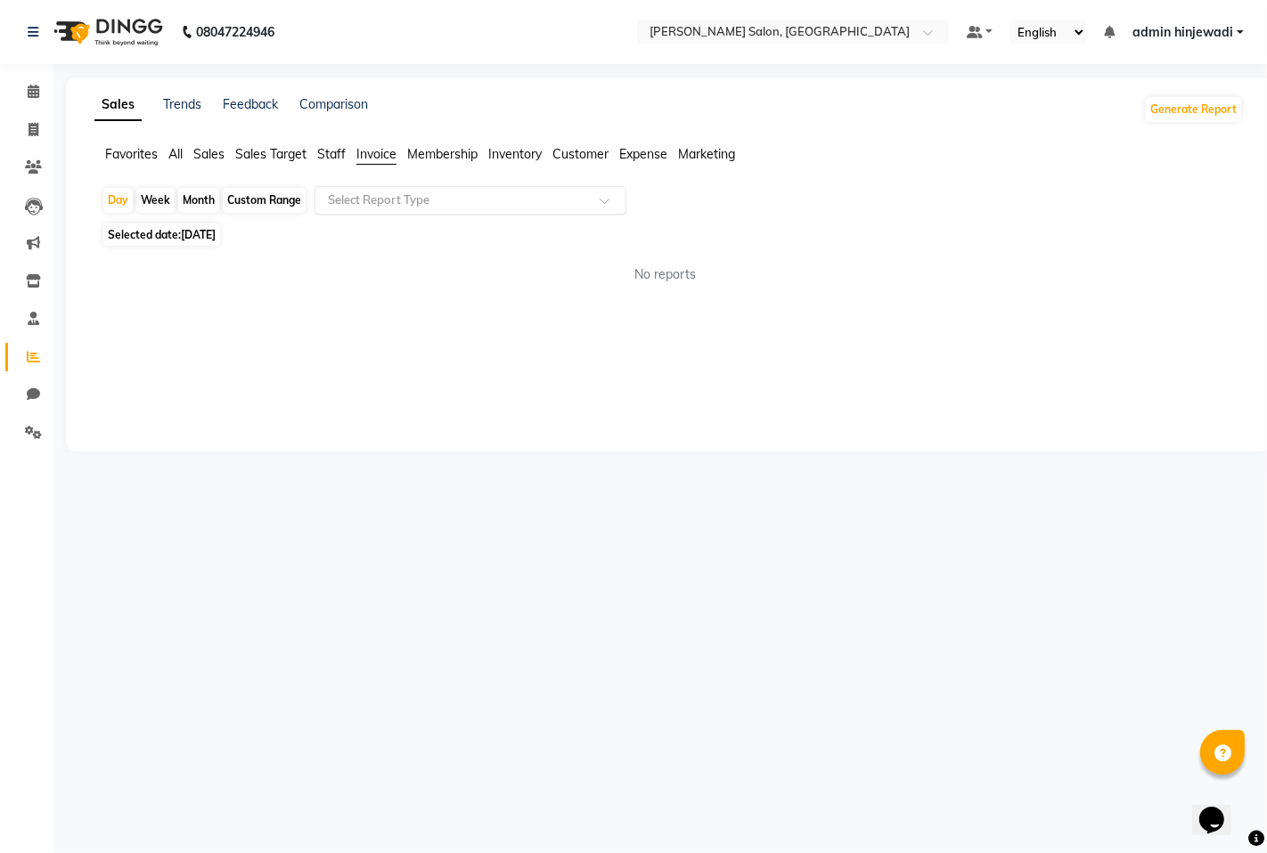
click at [411, 211] on div "Select Report Type" at bounding box center [470, 200] width 312 height 29
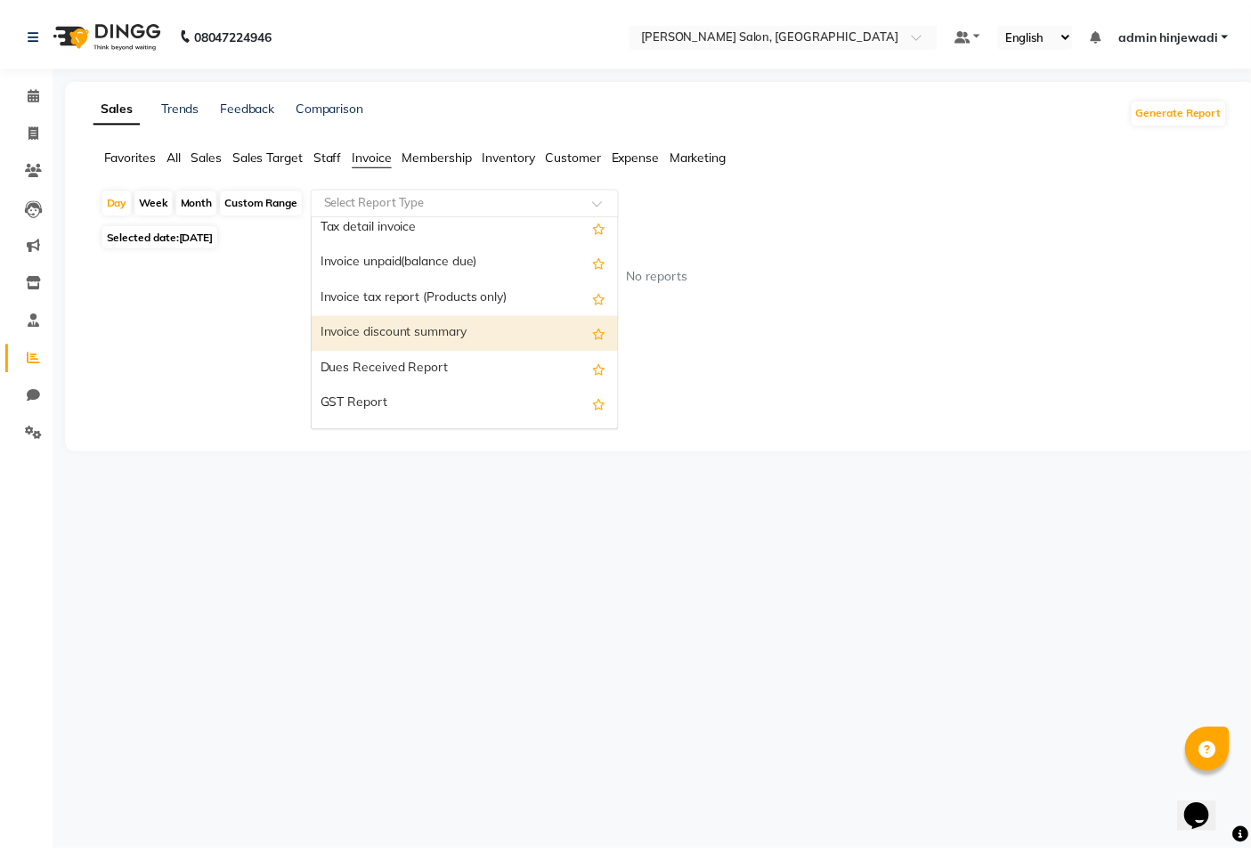
scroll to position [107, 0]
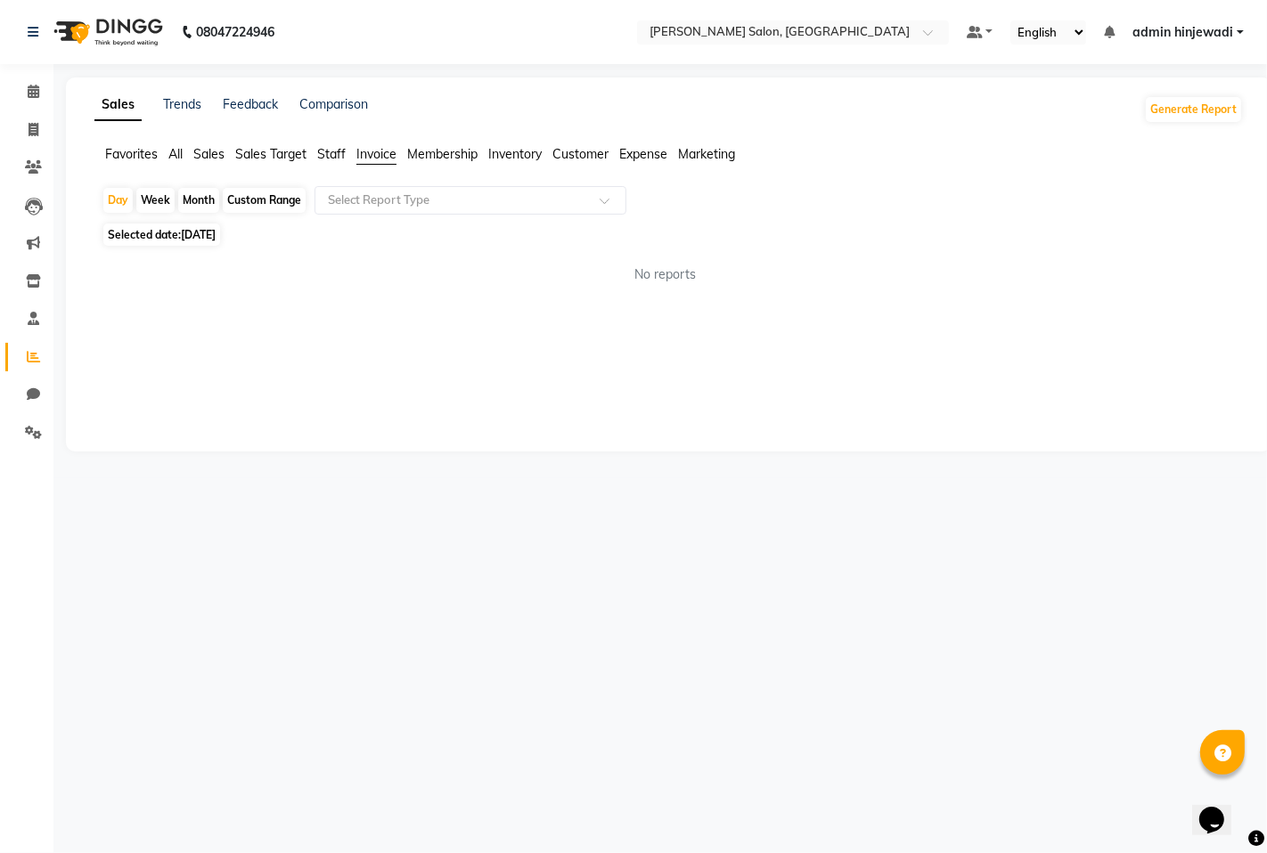
click at [621, 460] on main "Sales Trends Feedback Comparison Generate Report Favorites All Sales Sales Targ…" at bounding box center [659, 277] width 1213 height 401
click at [232, 154] on ul "Favorites All Sales Sales Target Staff Invoice Membership Inventory Customer Ex…" at bounding box center [668, 155] width 1148 height 20
click at [199, 149] on span "Sales" at bounding box center [208, 154] width 31 height 16
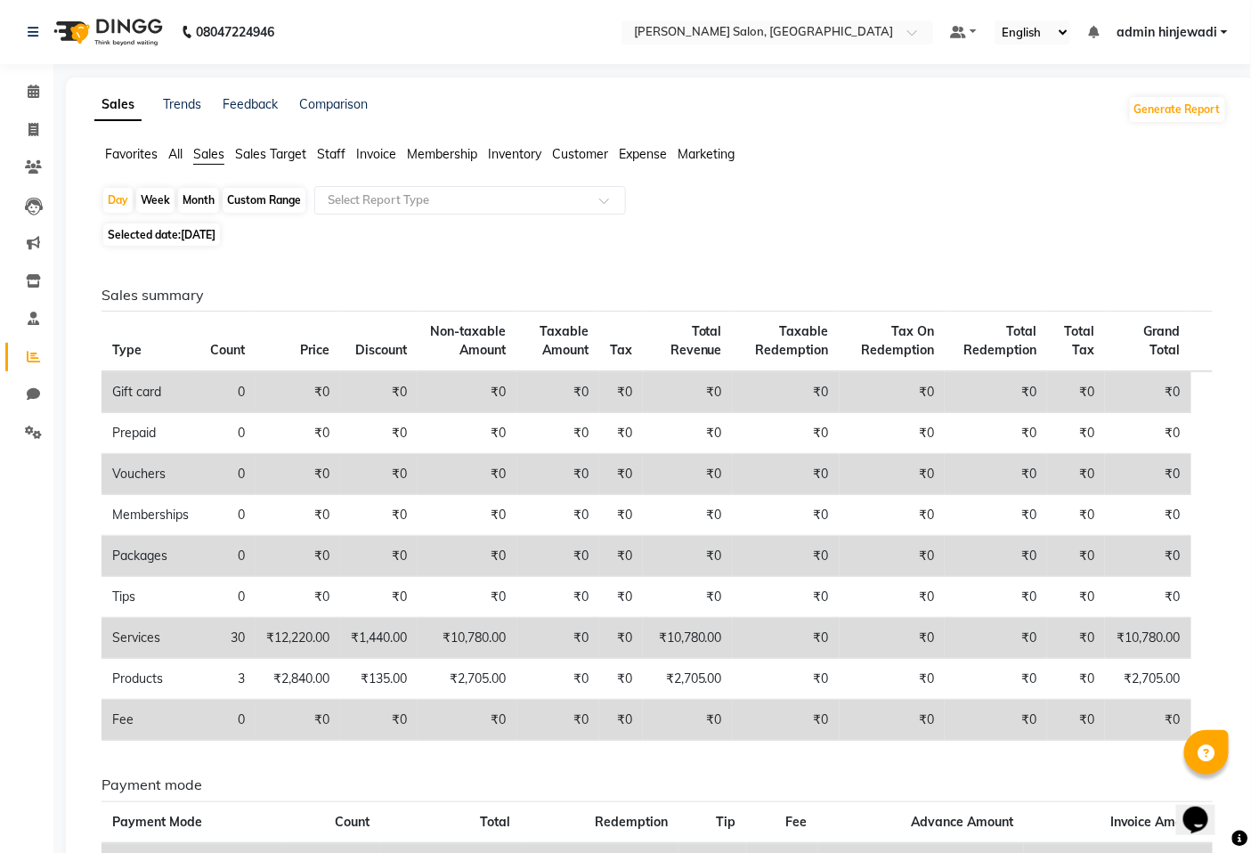
click at [170, 148] on span "All" at bounding box center [175, 154] width 14 height 16
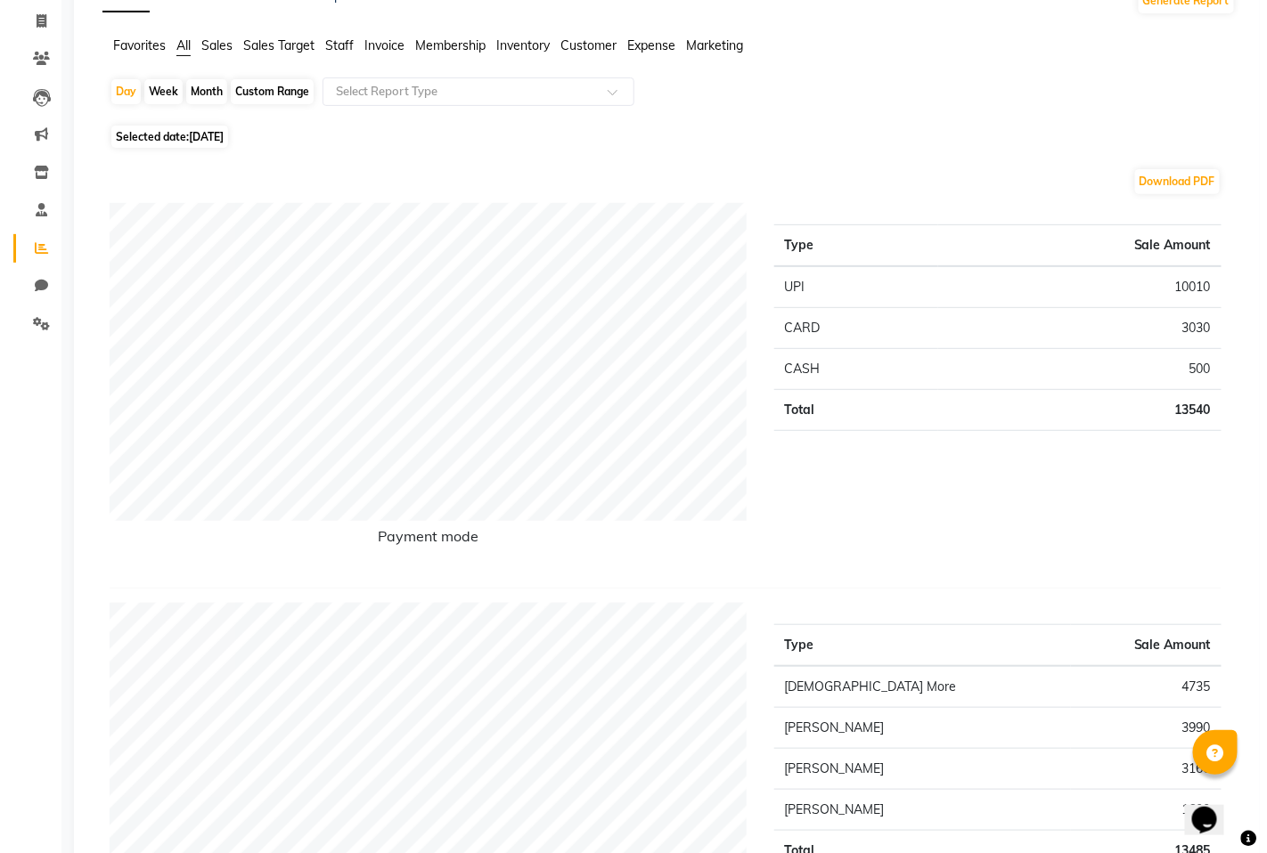
scroll to position [0, 0]
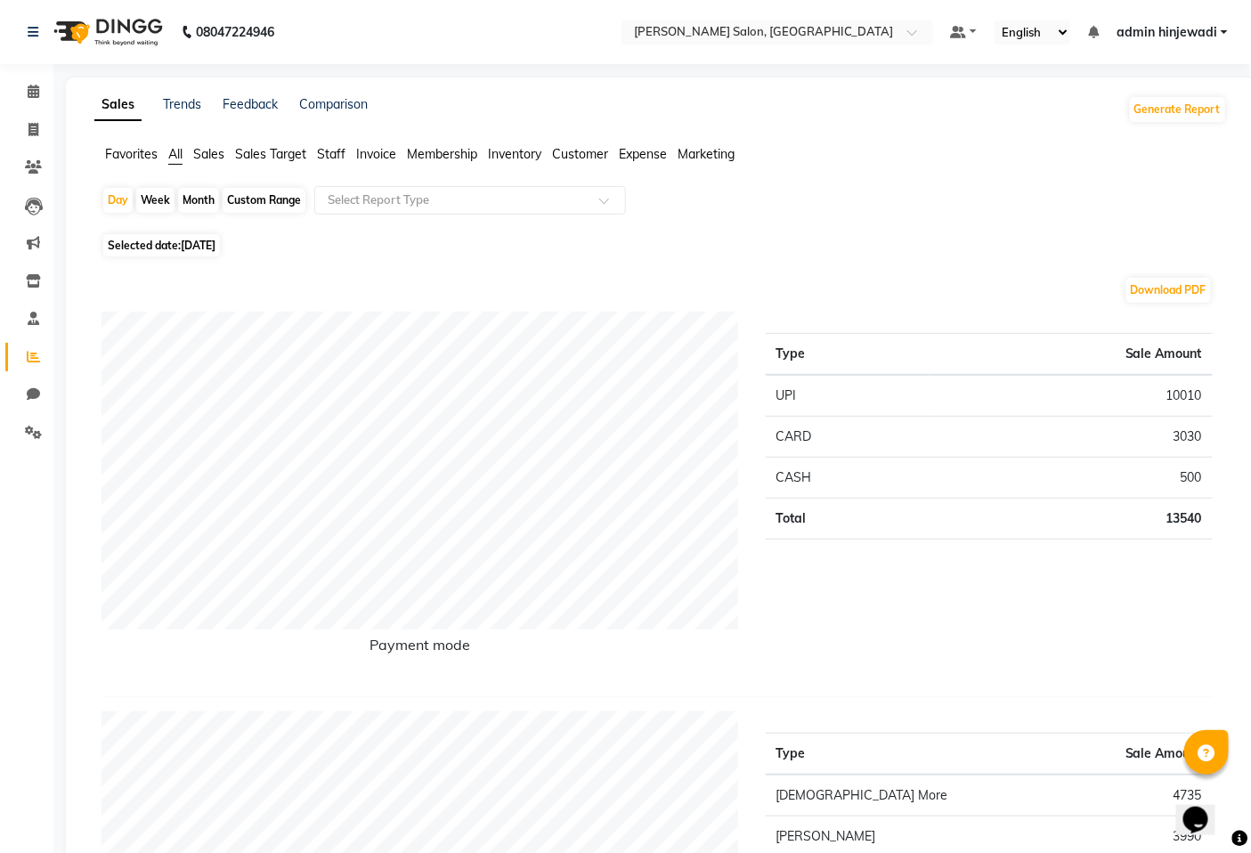
click at [572, 149] on span "Customer" at bounding box center [580, 154] width 56 height 16
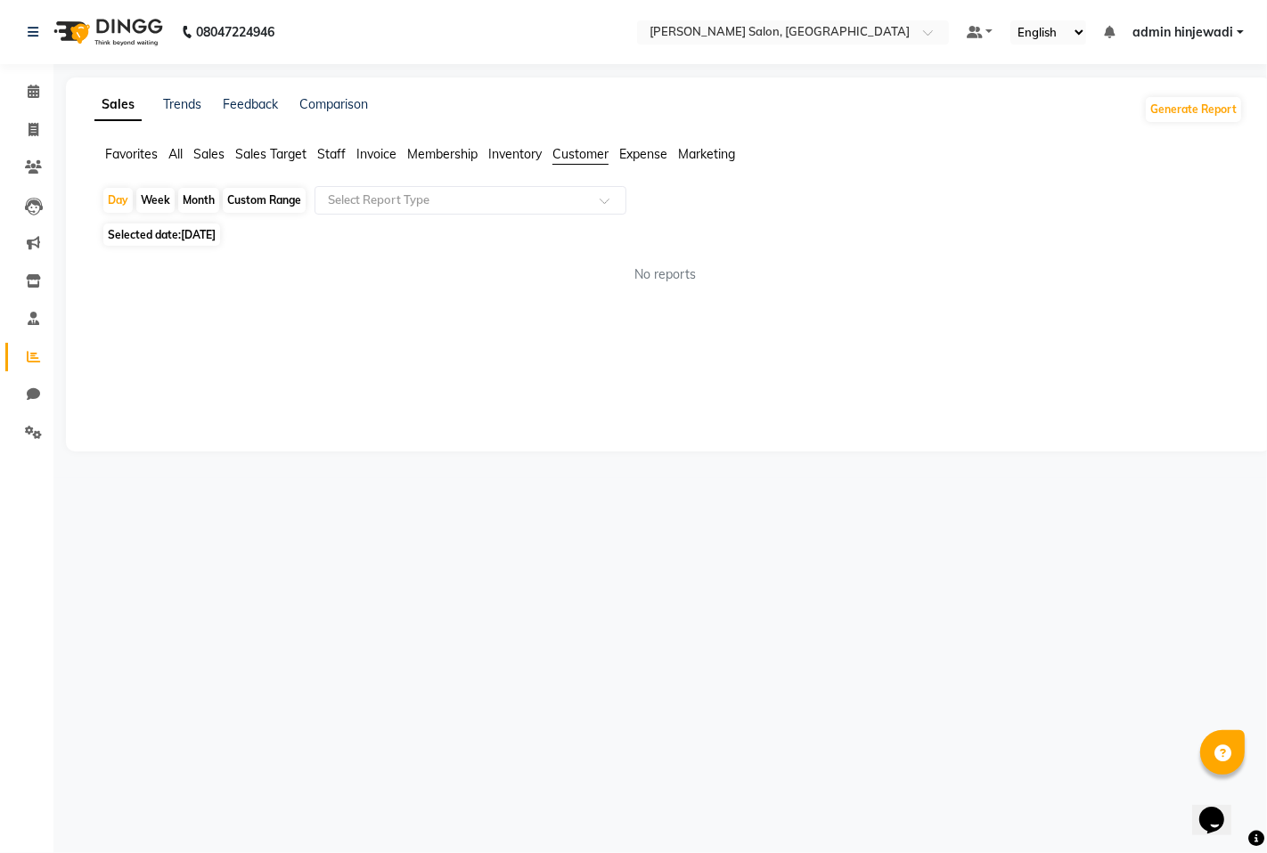
click at [531, 163] on li "Inventory" at bounding box center [514, 154] width 53 height 19
click at [445, 159] on span "Membership" at bounding box center [442, 154] width 70 height 16
click at [377, 162] on li "Invoice" at bounding box center [376, 154] width 40 height 19
click at [341, 150] on div "Sales Trends Feedback Comparison Generate Report Favorites All Sales Sales Targ…" at bounding box center [668, 264] width 1205 height 374
click at [125, 157] on span "Favorites" at bounding box center [131, 154] width 53 height 16
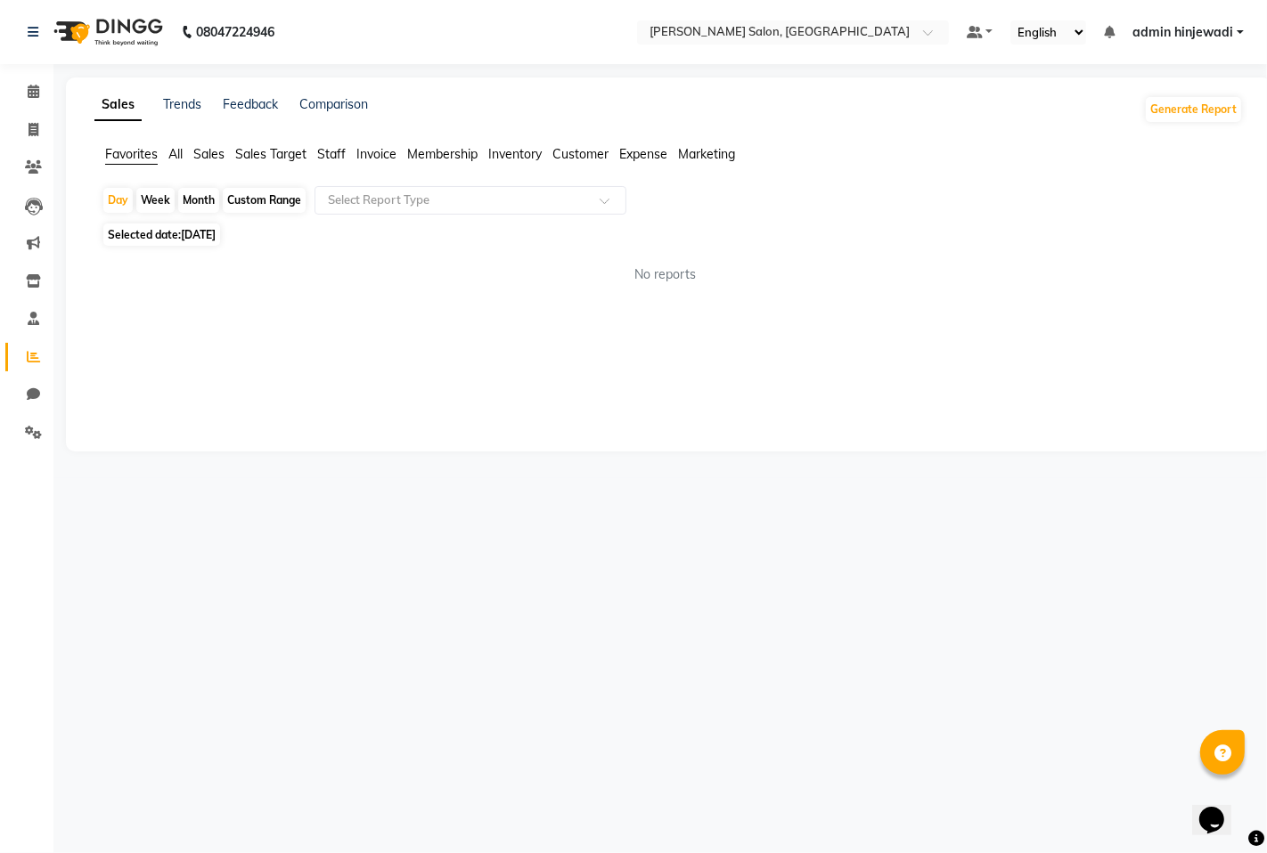
click at [180, 146] on span "All" at bounding box center [175, 154] width 14 height 16
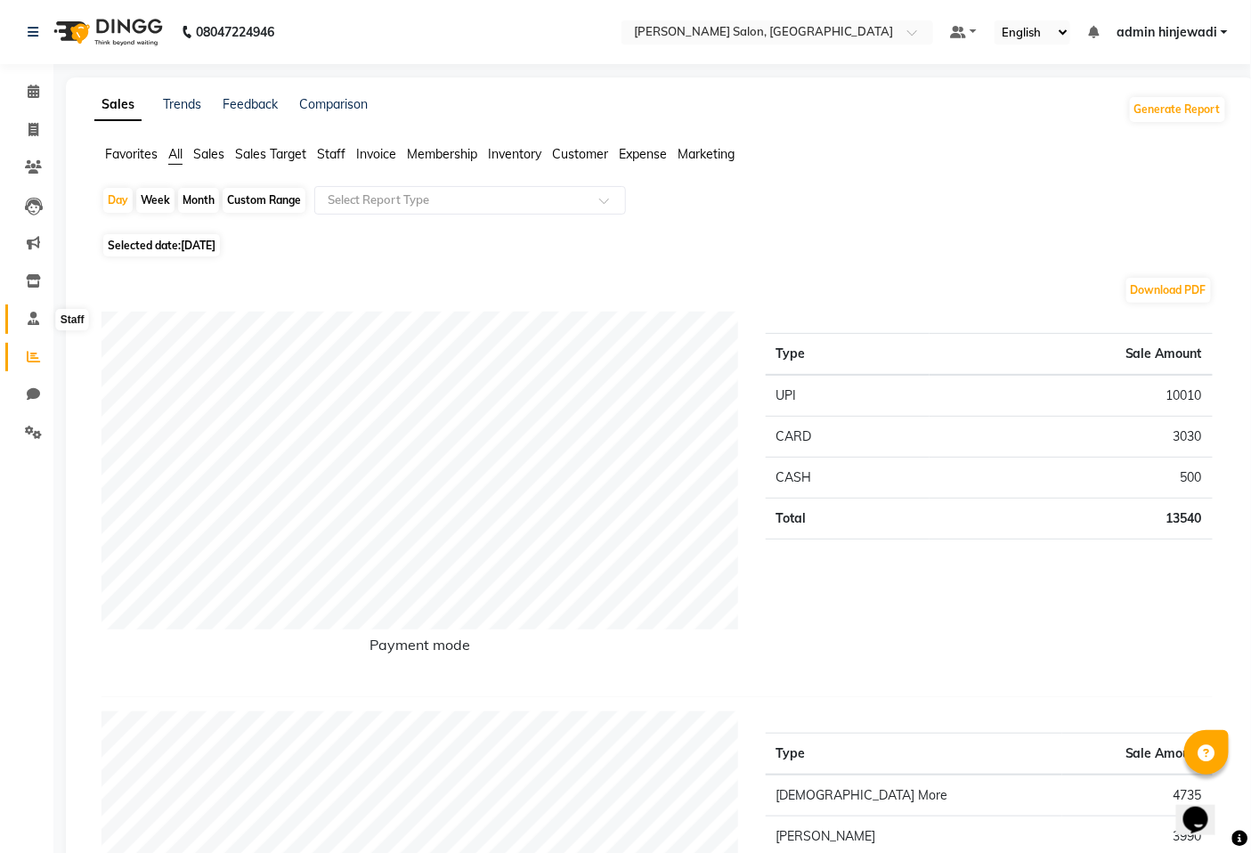
click at [46, 323] on span at bounding box center [33, 319] width 31 height 20
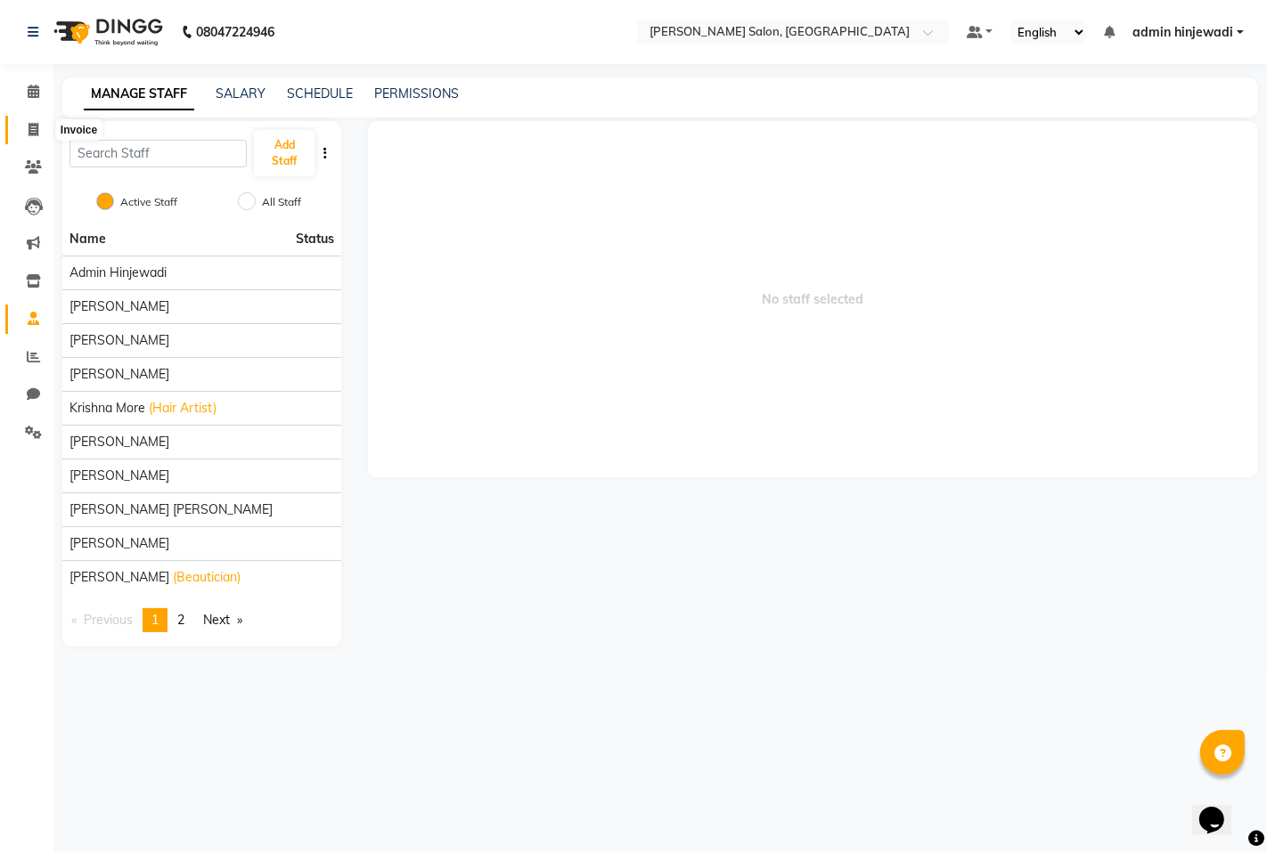
click at [21, 131] on span at bounding box center [33, 130] width 31 height 20
select select "7331"
select select "service"
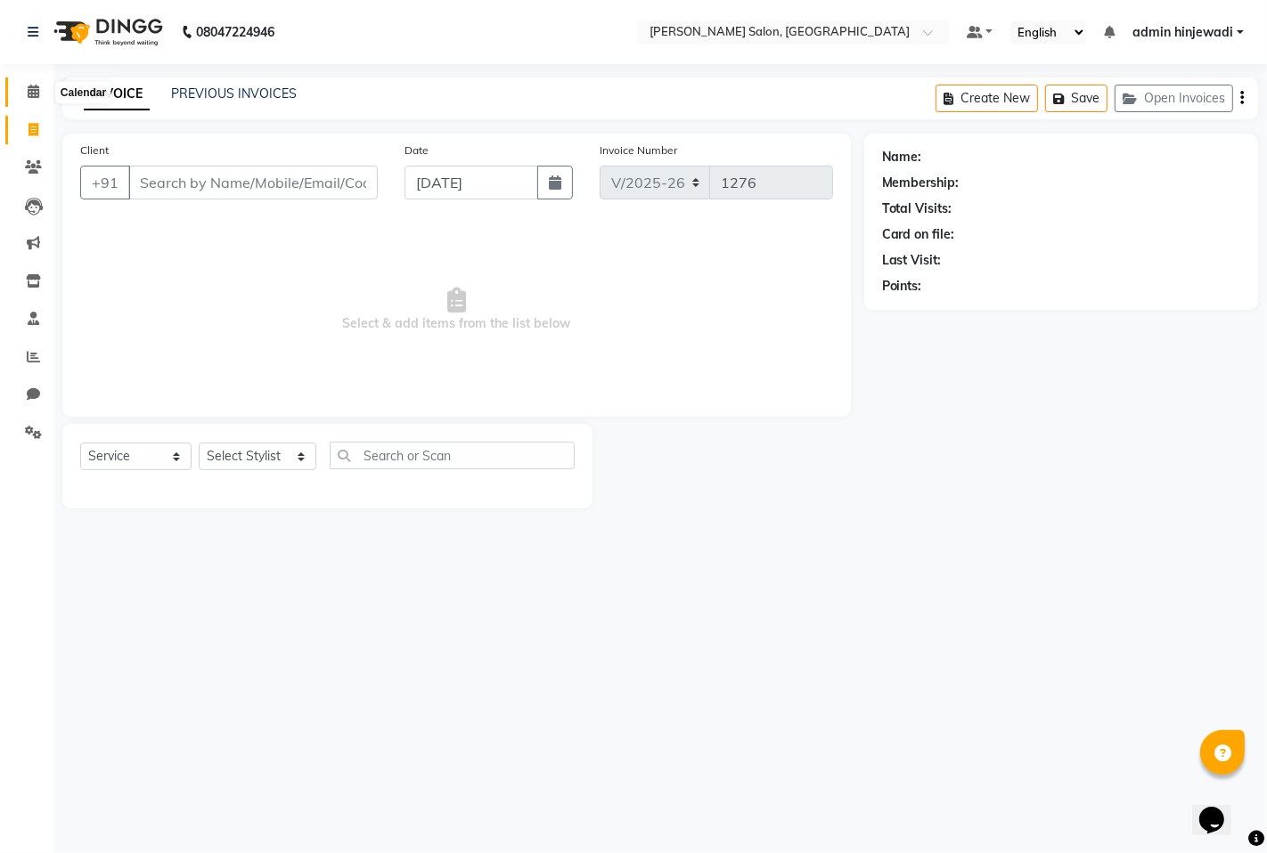
click at [40, 94] on span at bounding box center [33, 92] width 31 height 20
